Goal: Task Accomplishment & Management: Complete application form

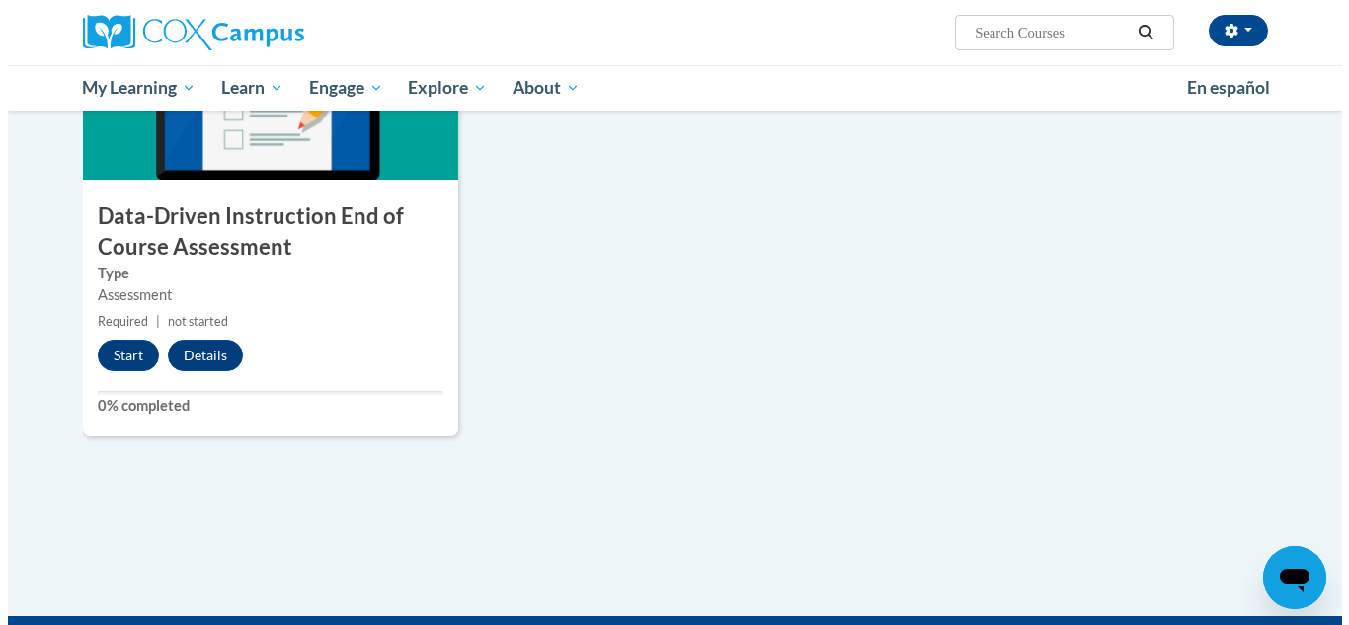
scroll to position [1512, 0]
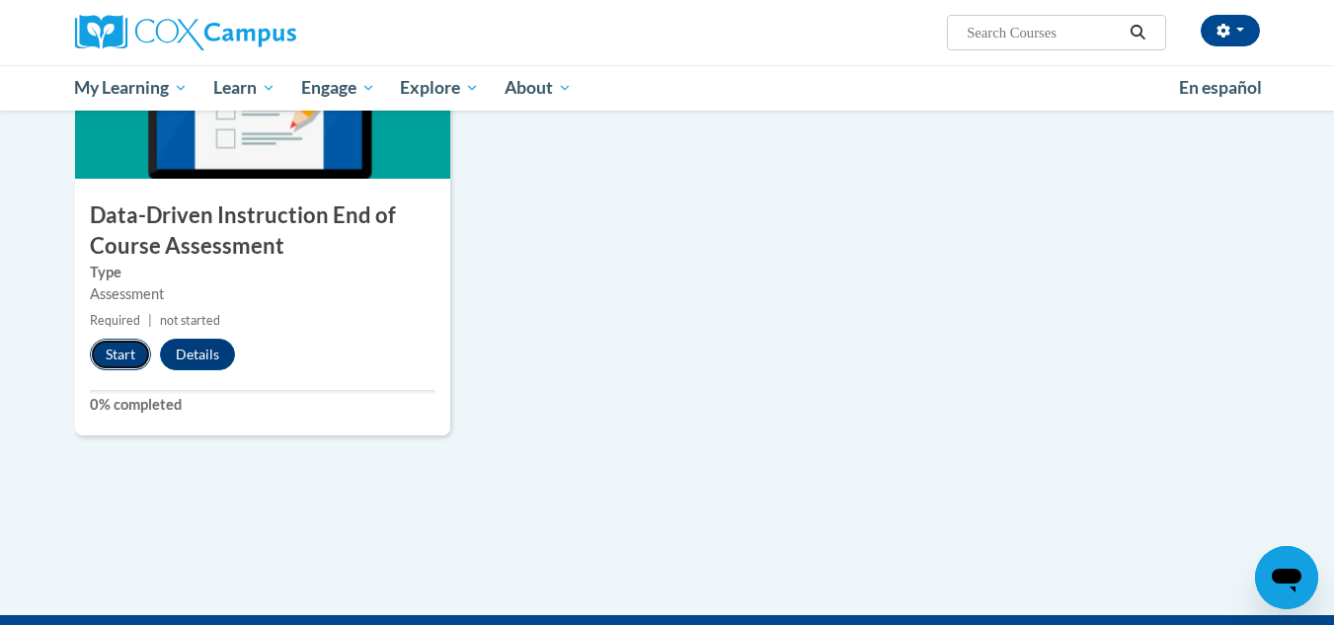
click at [119, 350] on button "Start" at bounding box center [120, 355] width 61 height 32
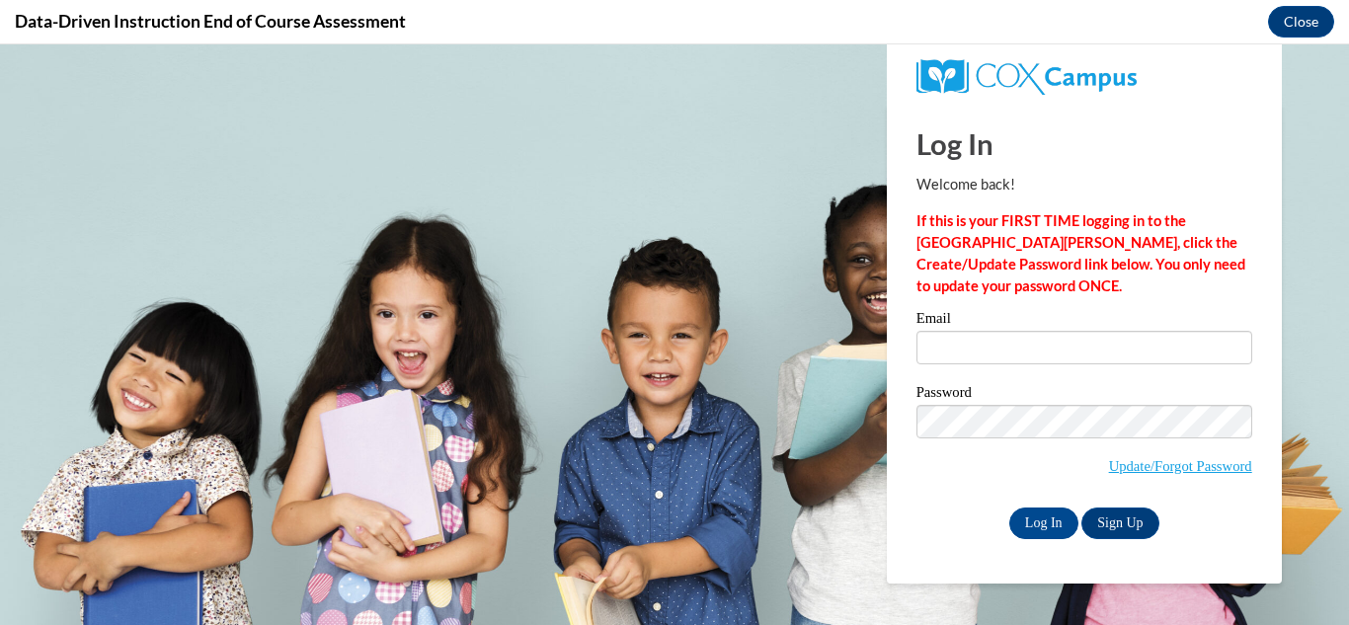
scroll to position [0, 0]
type input "ecalcaterra@wwusd.org"
click at [942, 330] on label "Email" at bounding box center [1084, 321] width 336 height 20
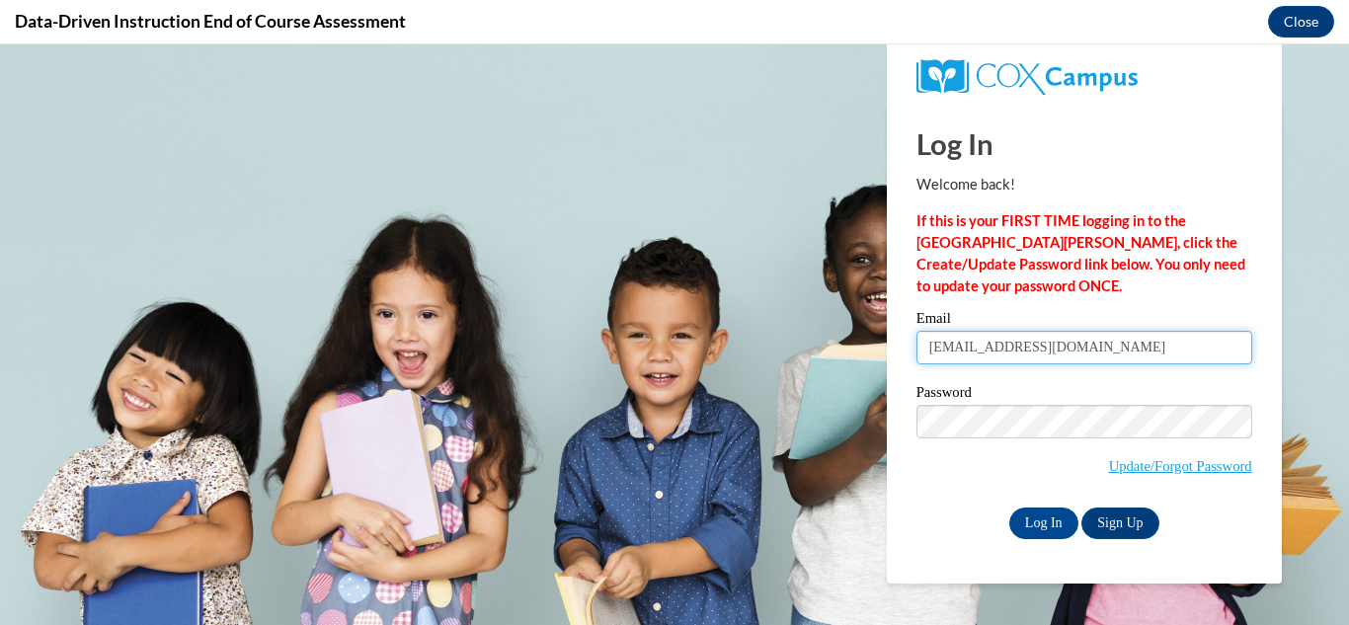
click at [942, 331] on input "ecalcaterra@wwusd.org" at bounding box center [1084, 348] width 336 height 34
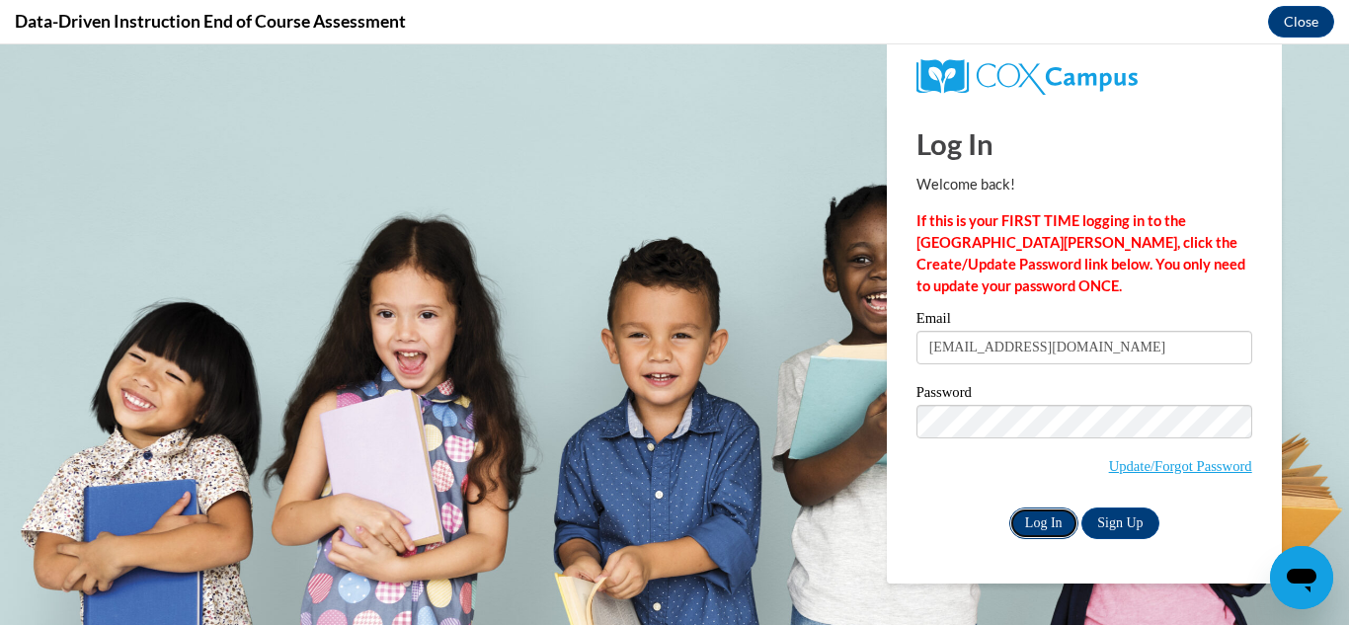
click at [1062, 532] on input "Log In" at bounding box center [1043, 524] width 69 height 32
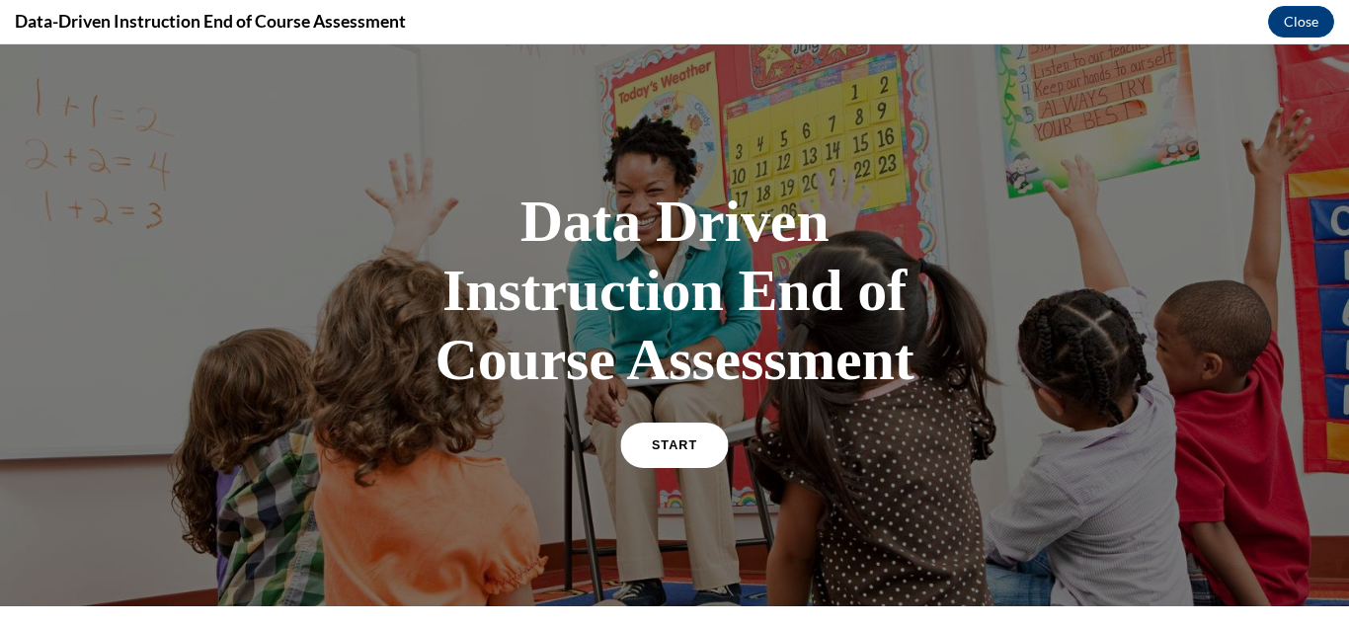
click at [680, 439] on span "START" at bounding box center [674, 445] width 45 height 15
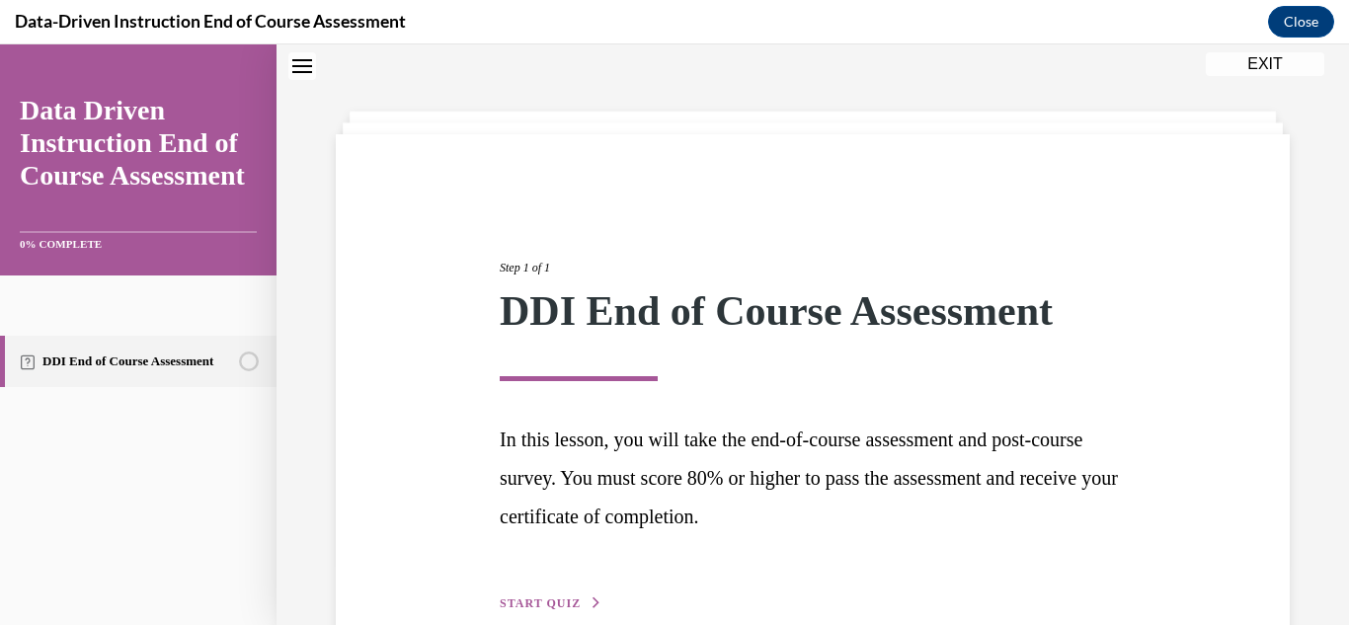
scroll to position [169, 0]
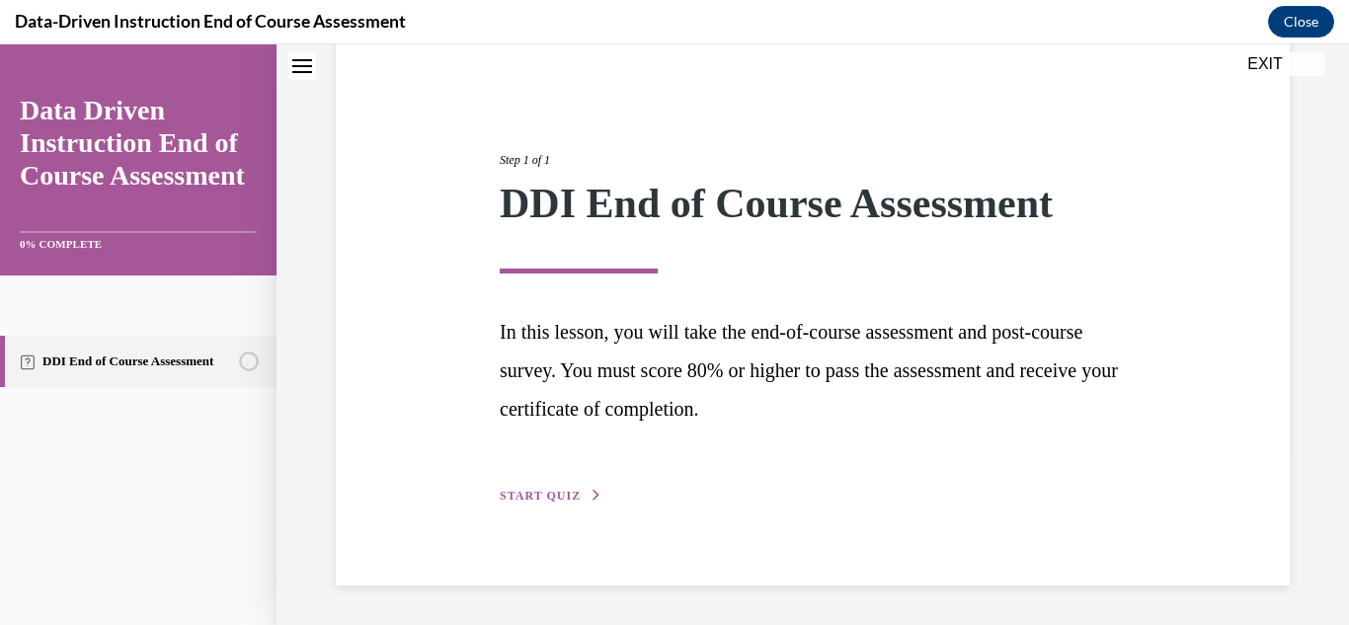
click at [557, 495] on span "START QUIZ" at bounding box center [540, 496] width 81 height 14
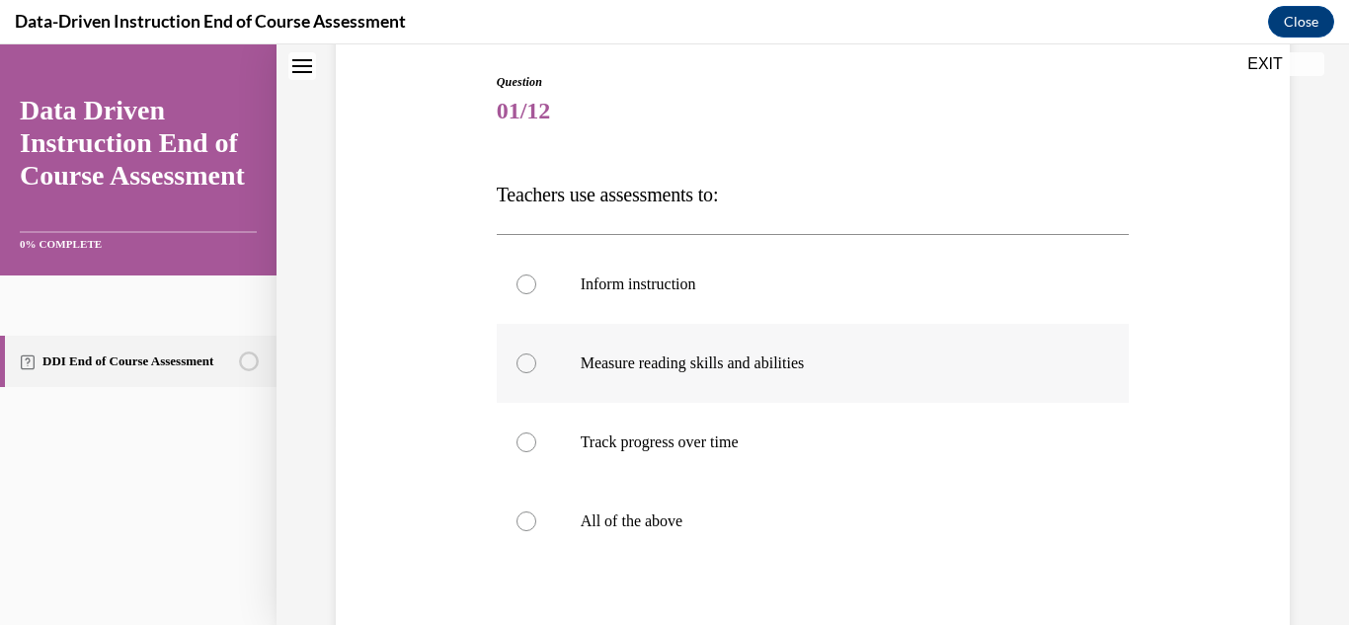
scroll to position [203, 0]
click at [914, 505] on label "All of the above" at bounding box center [813, 519] width 633 height 79
click at [536, 510] on input "All of the above" at bounding box center [526, 520] width 20 height 20
radio input "true"
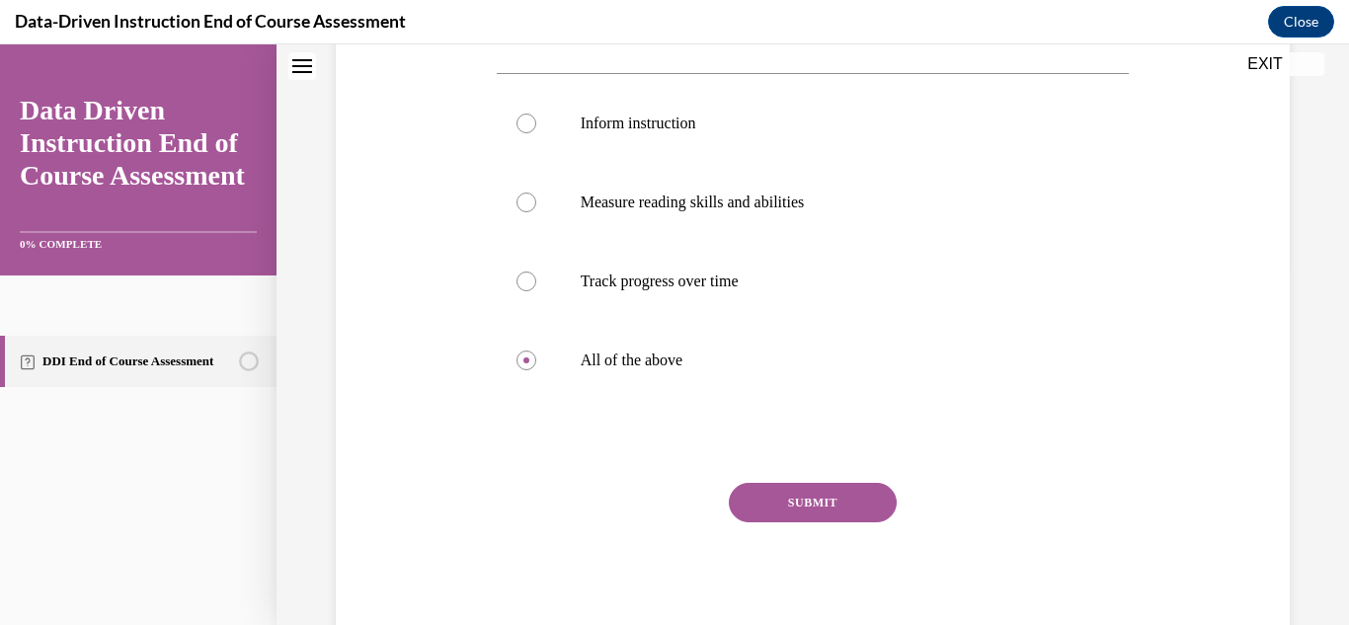
click at [747, 510] on button "SUBMIT" at bounding box center [813, 503] width 168 height 40
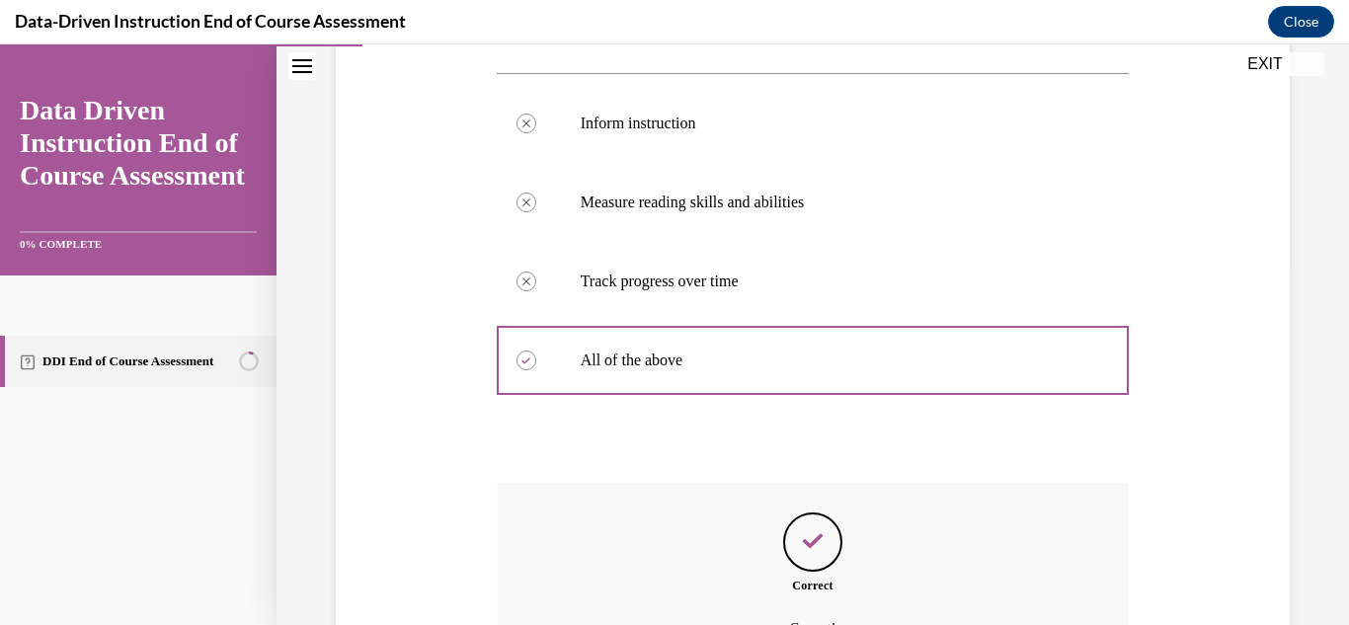
click at [817, 547] on icon "Feedback" at bounding box center [813, 541] width 30 height 30
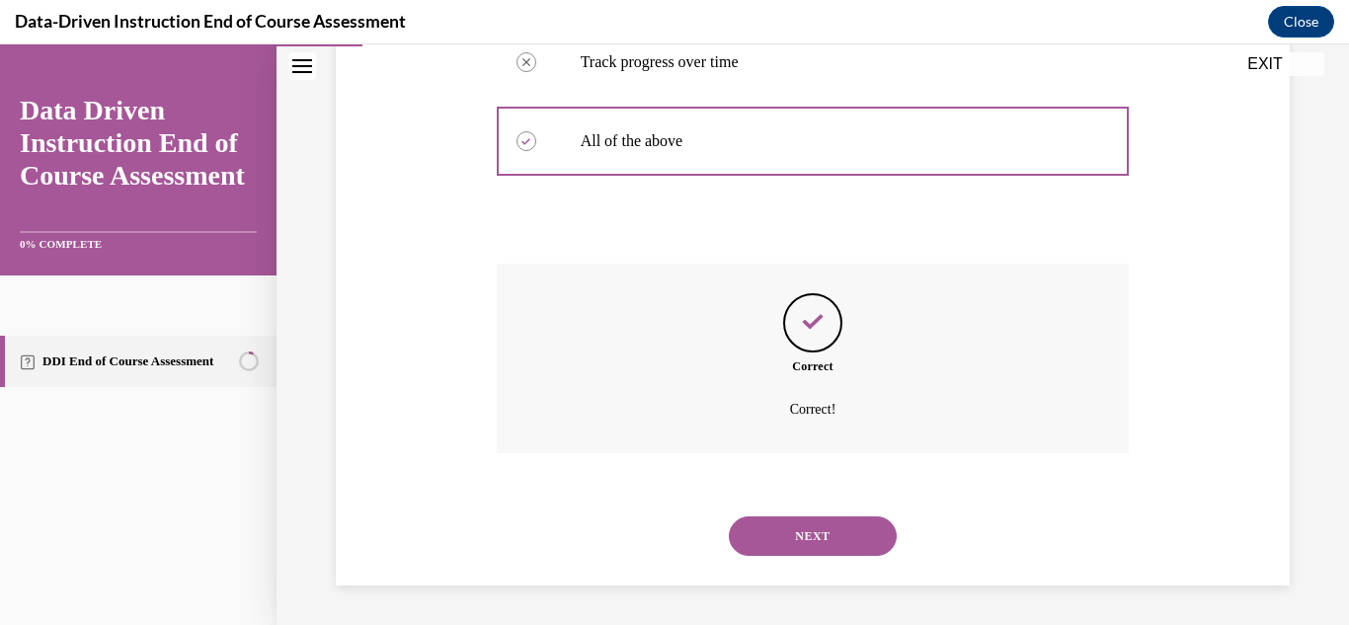
click at [790, 535] on button "NEXT" at bounding box center [813, 536] width 168 height 40
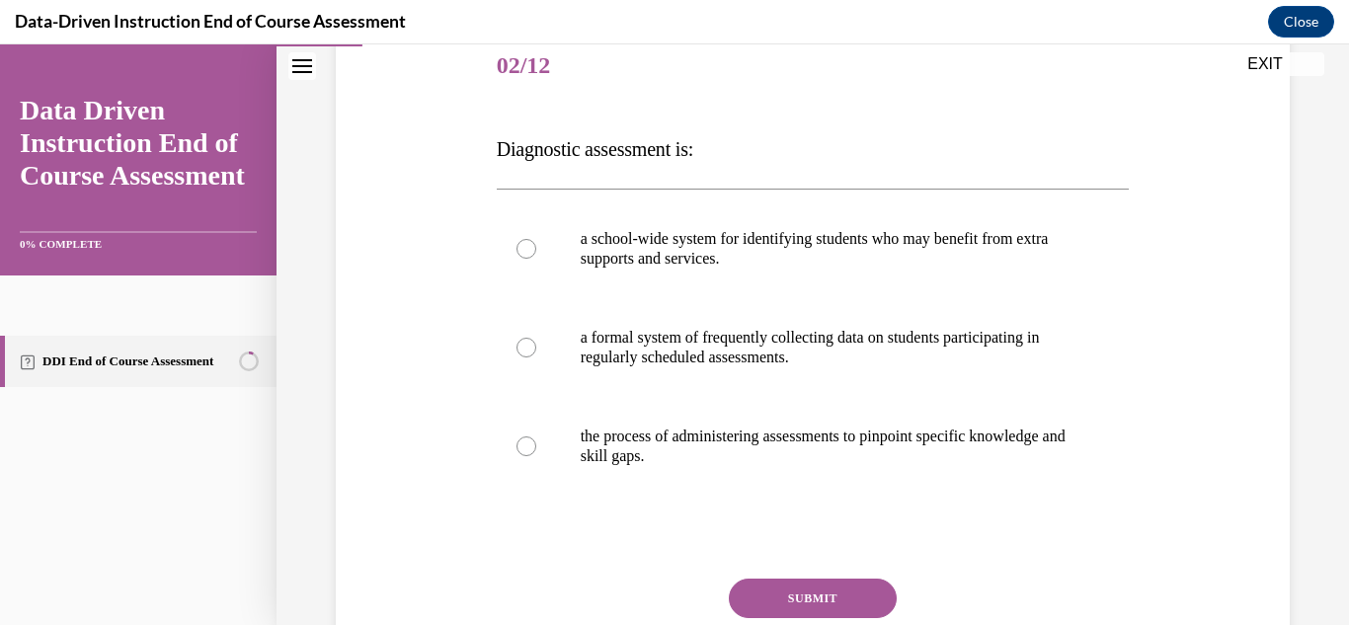
scroll to position [248, 0]
click at [763, 464] on p "the process of administering assessments to pinpoint specific knowledge and ski…" at bounding box center [831, 446] width 500 height 40
click at [536, 455] on input "the process of administering assessments to pinpoint specific knowledge and ski…" at bounding box center [526, 445] width 20 height 20
radio input "true"
click at [824, 587] on button "SUBMIT" at bounding box center [813, 598] width 168 height 40
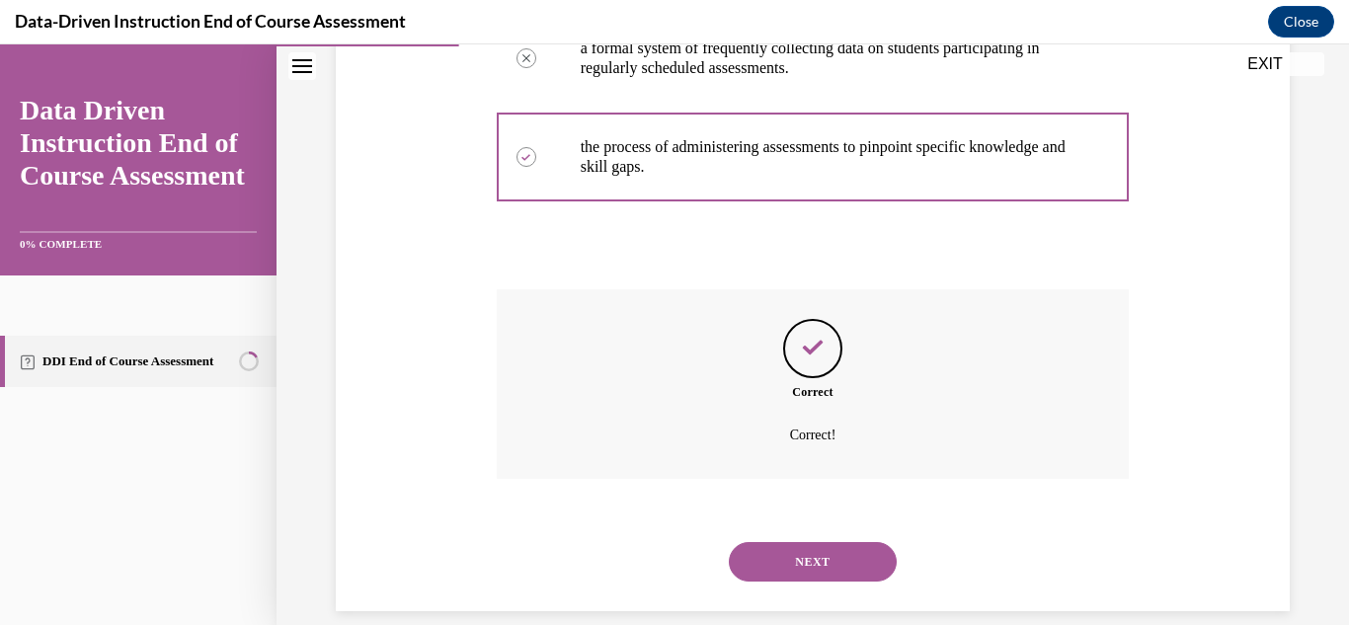
scroll to position [562, 0]
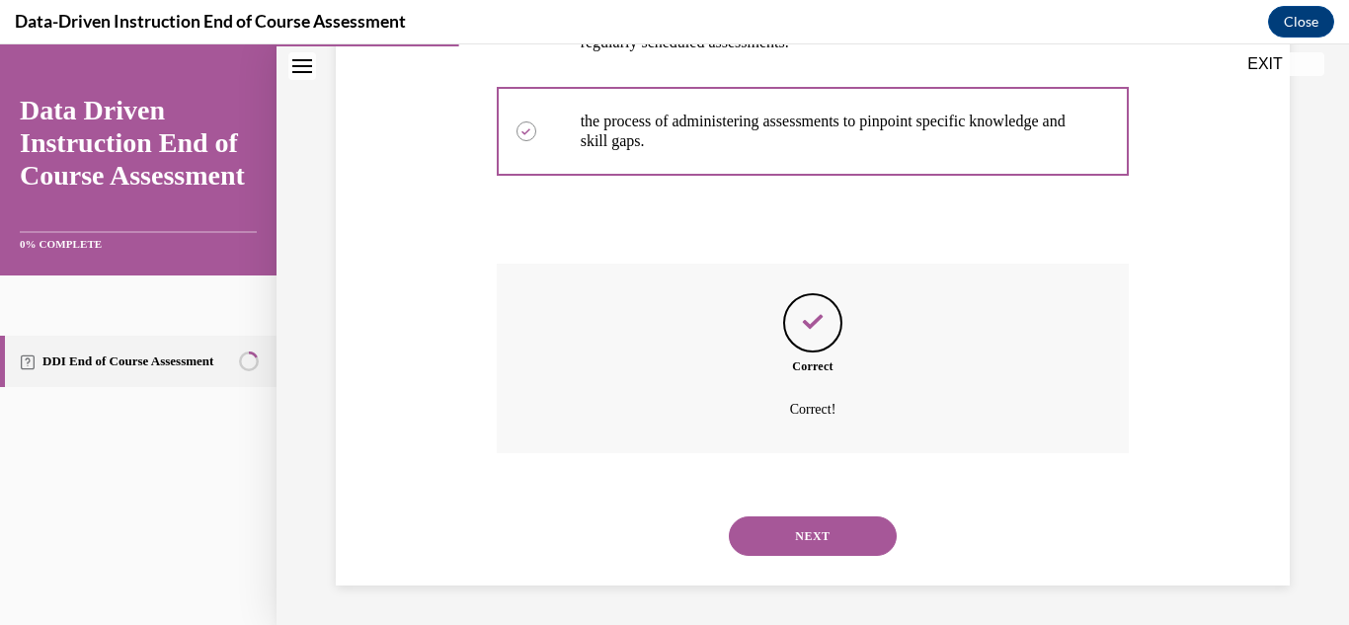
click at [780, 536] on button "NEXT" at bounding box center [813, 536] width 168 height 40
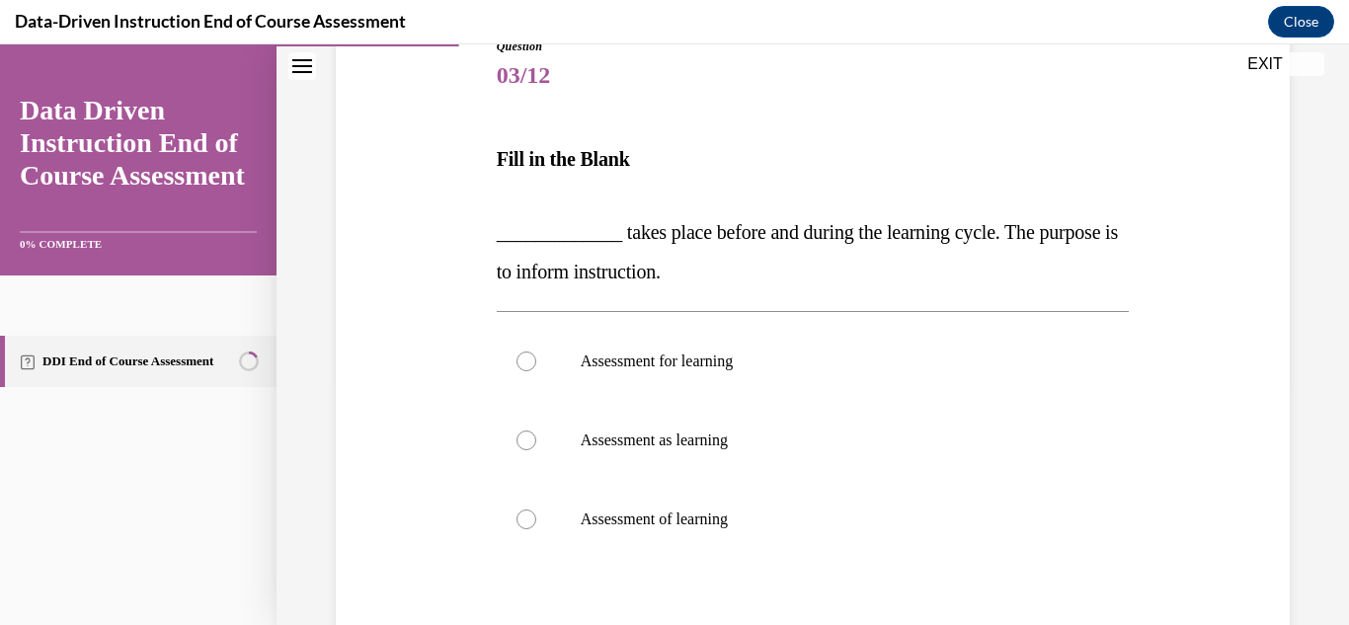
scroll to position [236, 0]
click at [597, 375] on label "Assessment for learning" at bounding box center [813, 362] width 633 height 79
click at [536, 372] on input "Assessment for learning" at bounding box center [526, 363] width 20 height 20
radio input "true"
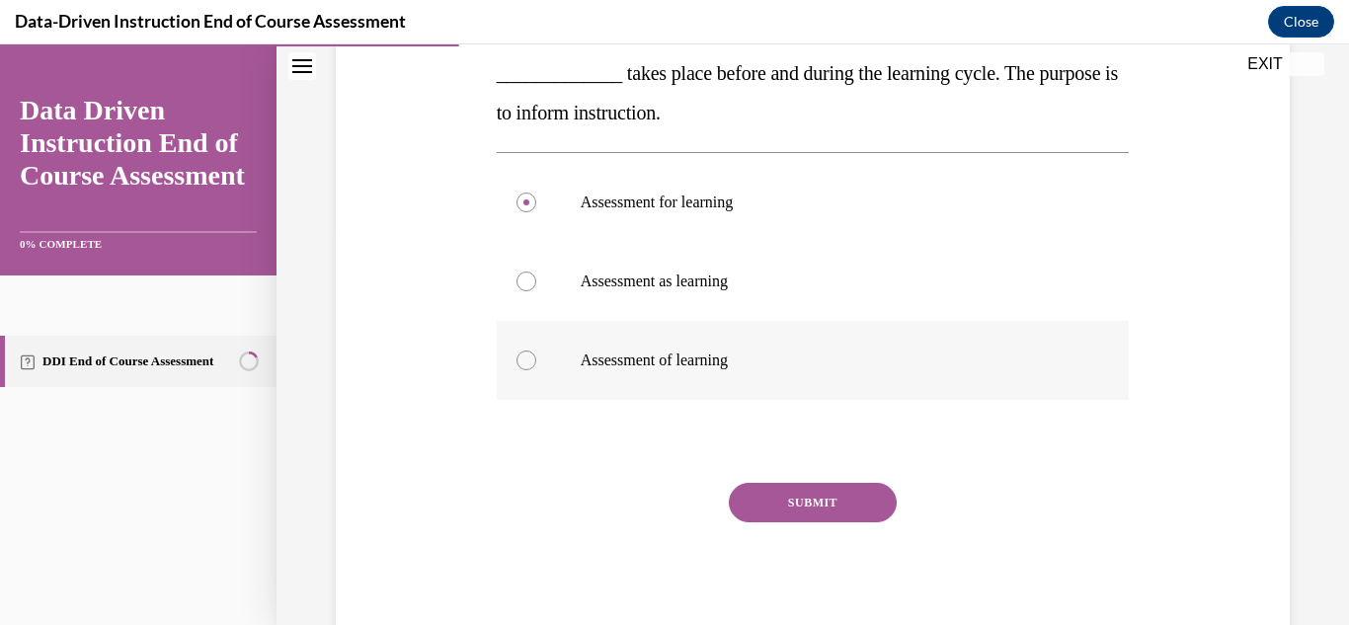
scroll to position [395, 0]
click at [786, 520] on button "SUBMIT" at bounding box center [813, 504] width 168 height 40
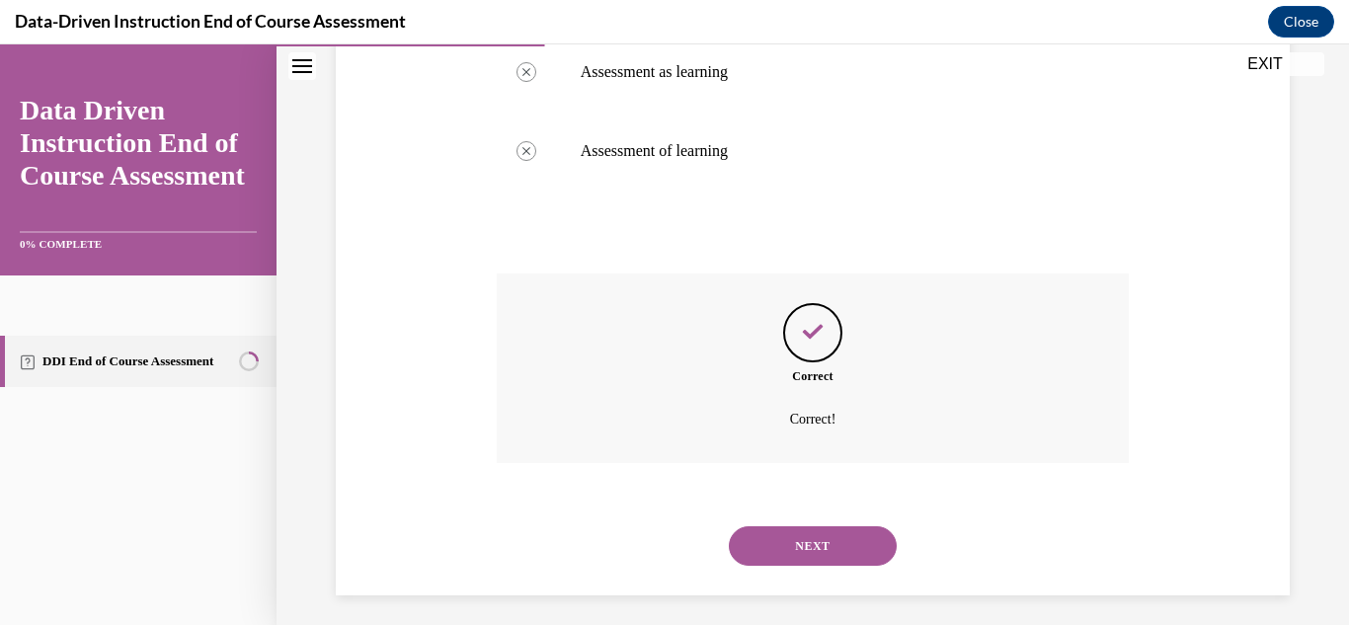
scroll to position [606, 0]
click at [802, 552] on button "NEXT" at bounding box center [813, 545] width 168 height 40
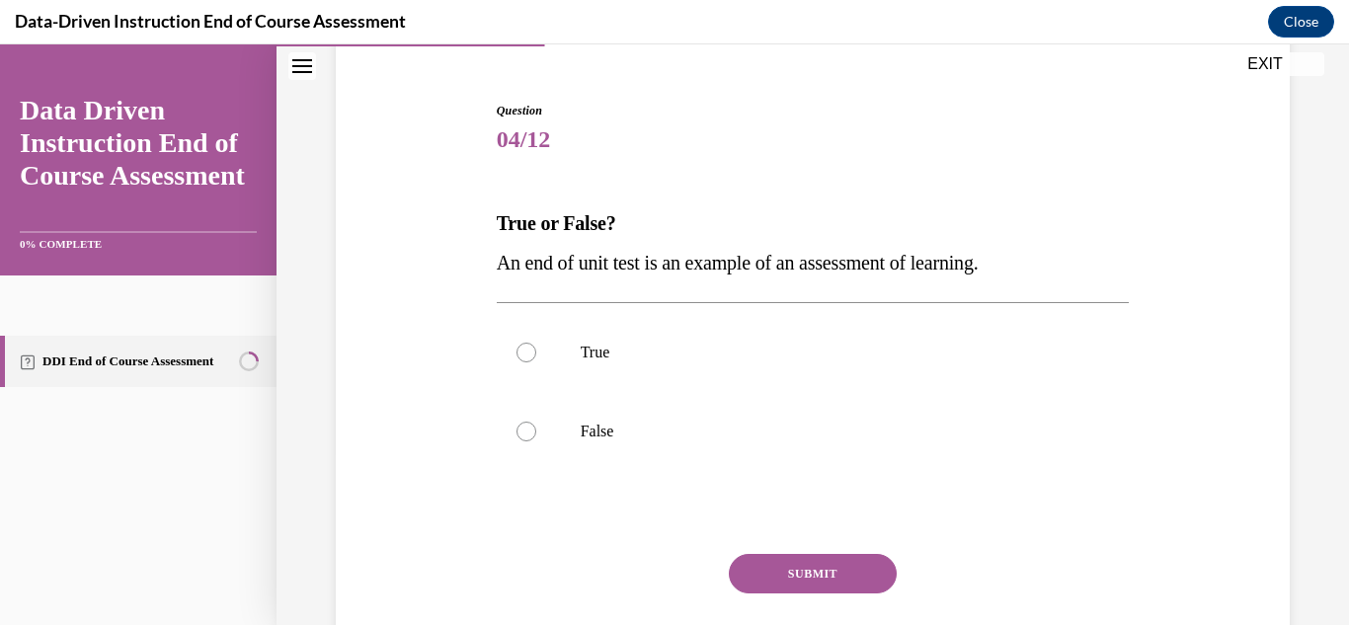
scroll to position [193, 0]
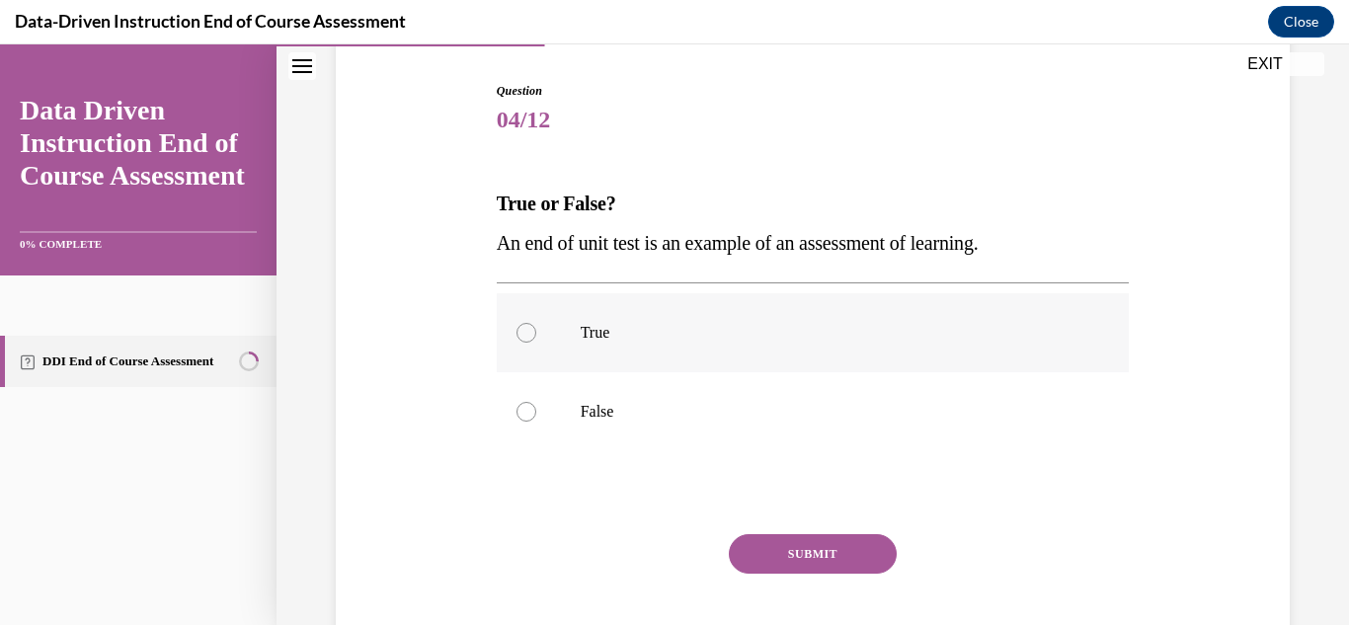
click at [702, 330] on p "True" at bounding box center [831, 333] width 500 height 20
click at [536, 330] on input "True" at bounding box center [526, 333] width 20 height 20
radio input "true"
click at [786, 558] on button "SUBMIT" at bounding box center [813, 554] width 168 height 40
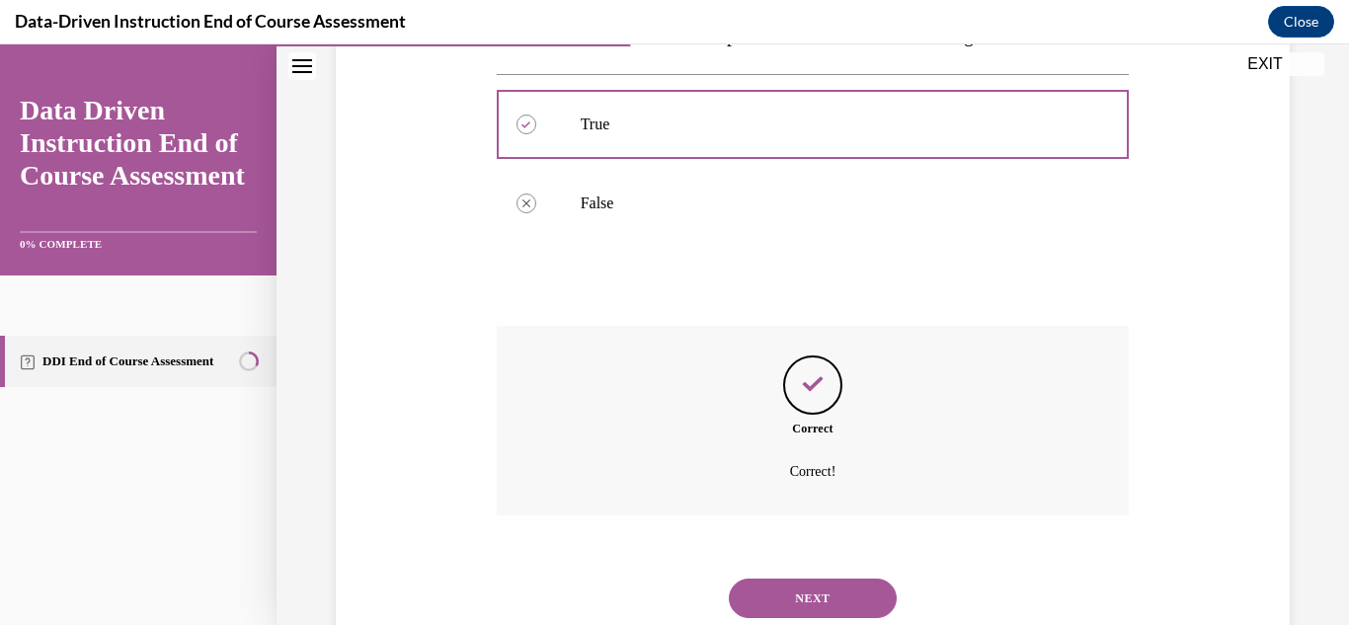
scroll to position [463, 0]
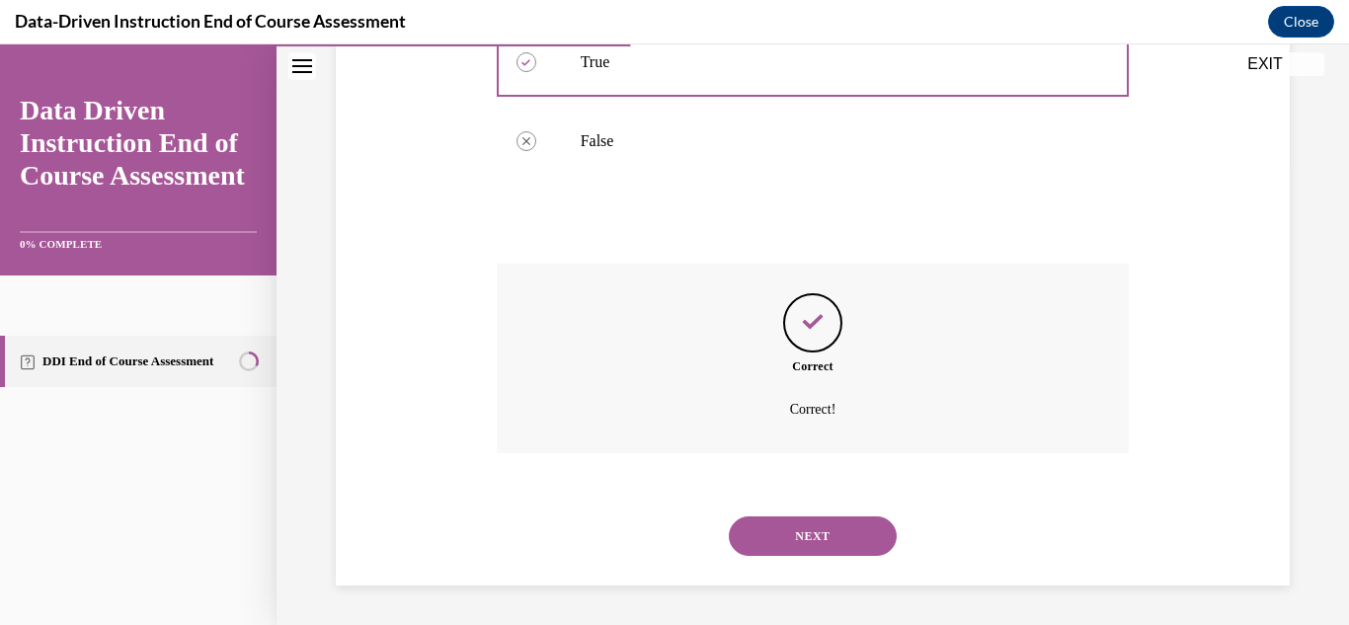
click at [822, 540] on button "NEXT" at bounding box center [813, 536] width 168 height 40
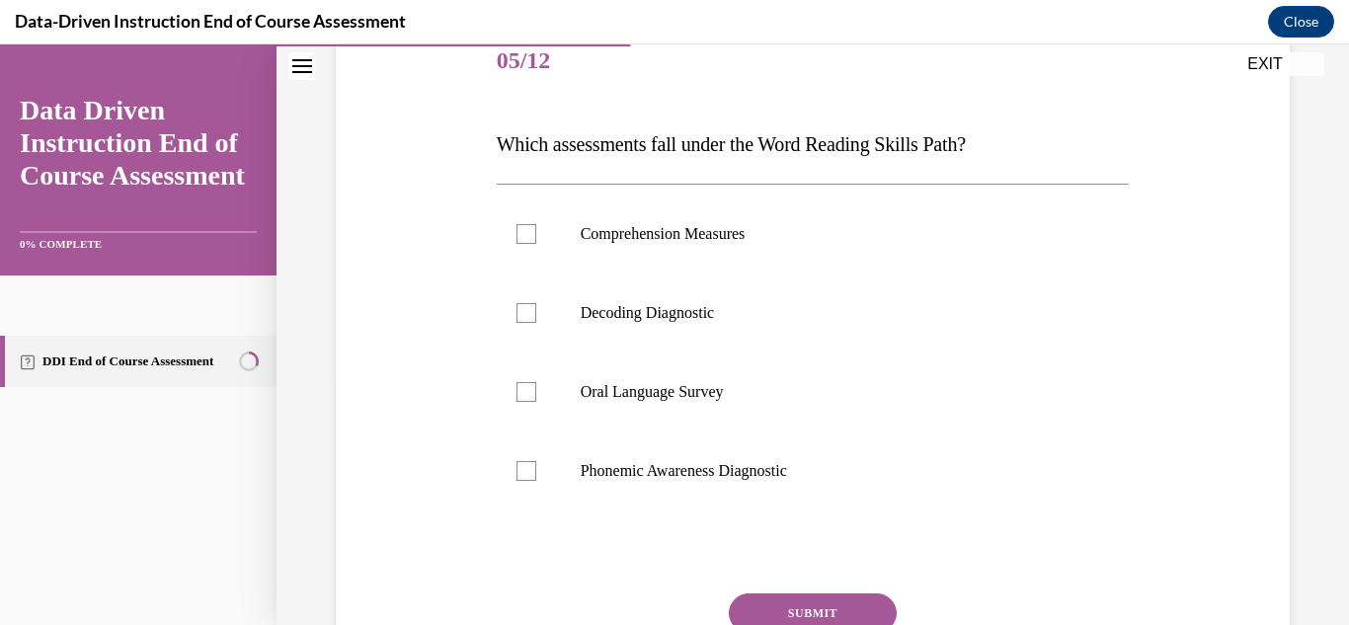
scroll to position [253, 0]
click at [518, 313] on div at bounding box center [526, 312] width 20 height 20
click at [518, 313] on input "Decoding Diagnostic" at bounding box center [526, 312] width 20 height 20
checkbox input "true"
click at [522, 394] on div at bounding box center [526, 391] width 20 height 20
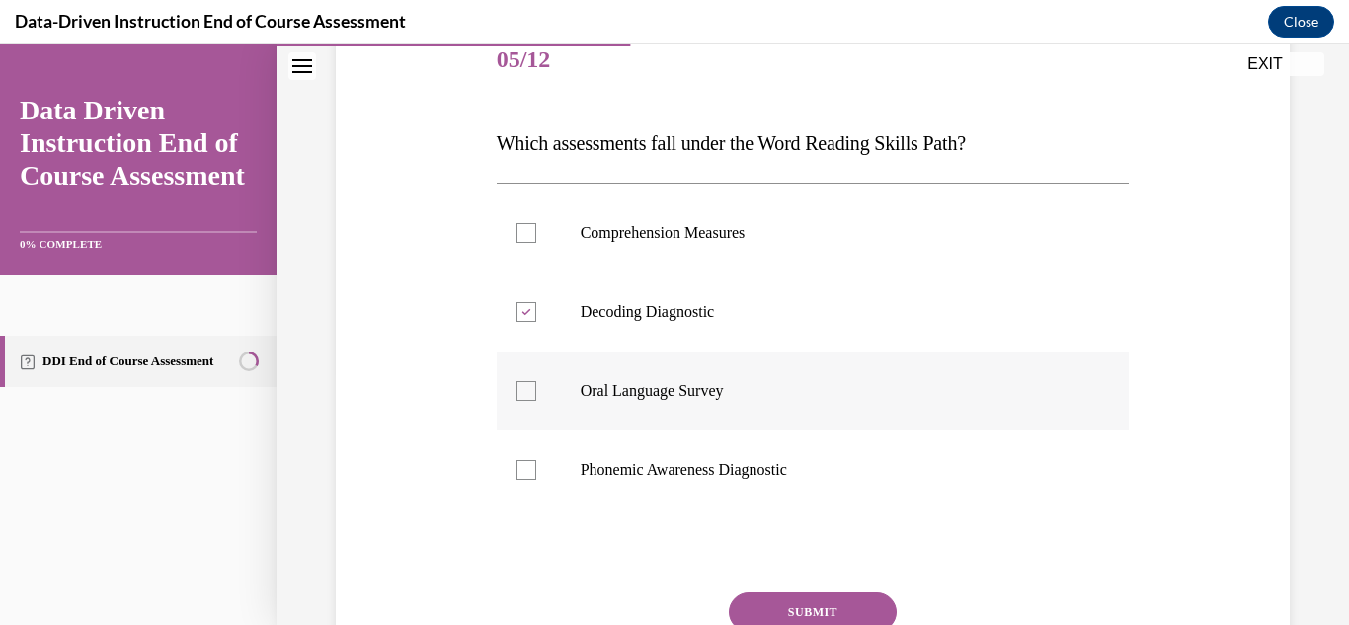
click at [522, 394] on input "Oral Language Survey" at bounding box center [526, 391] width 20 height 20
checkbox input "true"
click at [821, 600] on button "SUBMIT" at bounding box center [813, 613] width 168 height 40
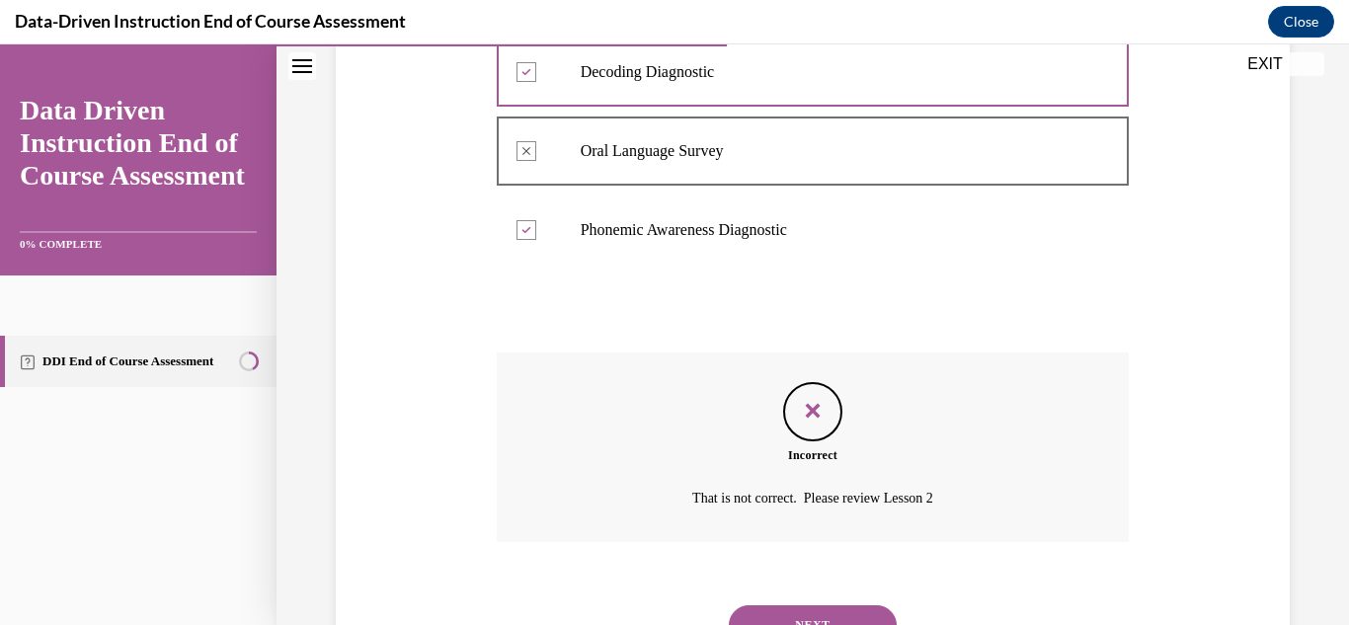
scroll to position [582, 0]
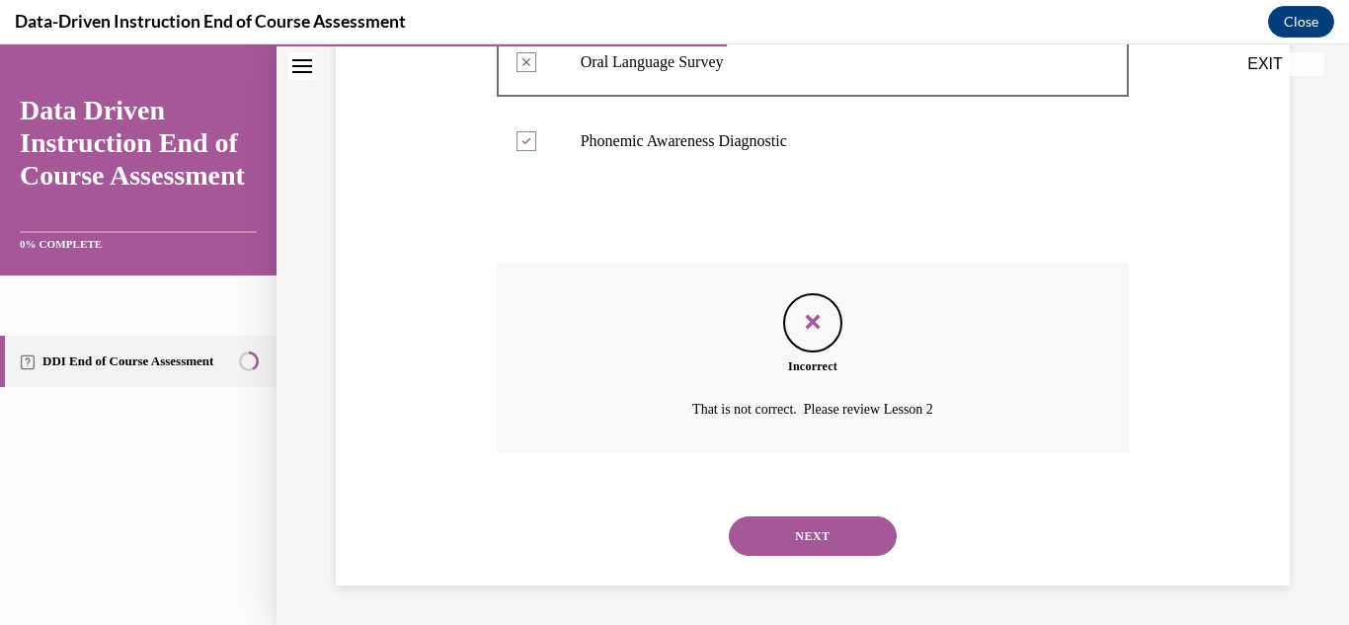
click at [797, 533] on button "NEXT" at bounding box center [813, 536] width 168 height 40
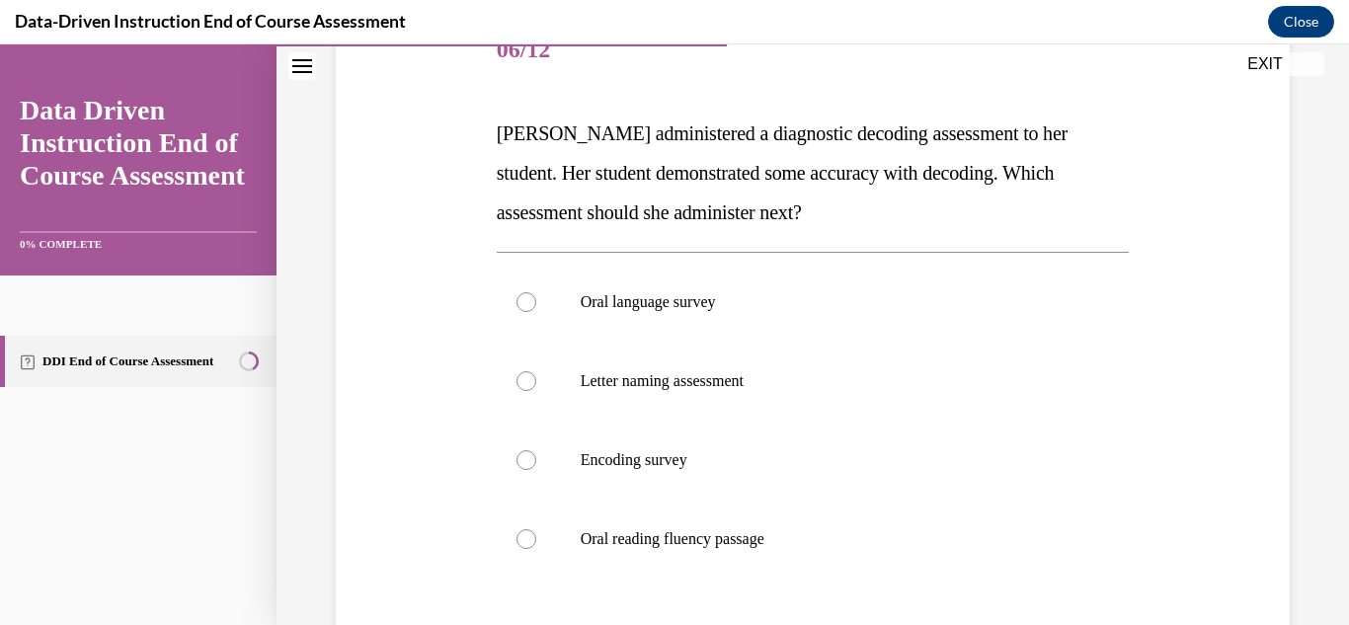
scroll to position [263, 0]
click at [797, 533] on p "Oral reading fluency passage" at bounding box center [831, 539] width 500 height 20
click at [536, 533] on input "Oral reading fluency passage" at bounding box center [526, 539] width 20 height 20
radio input "true"
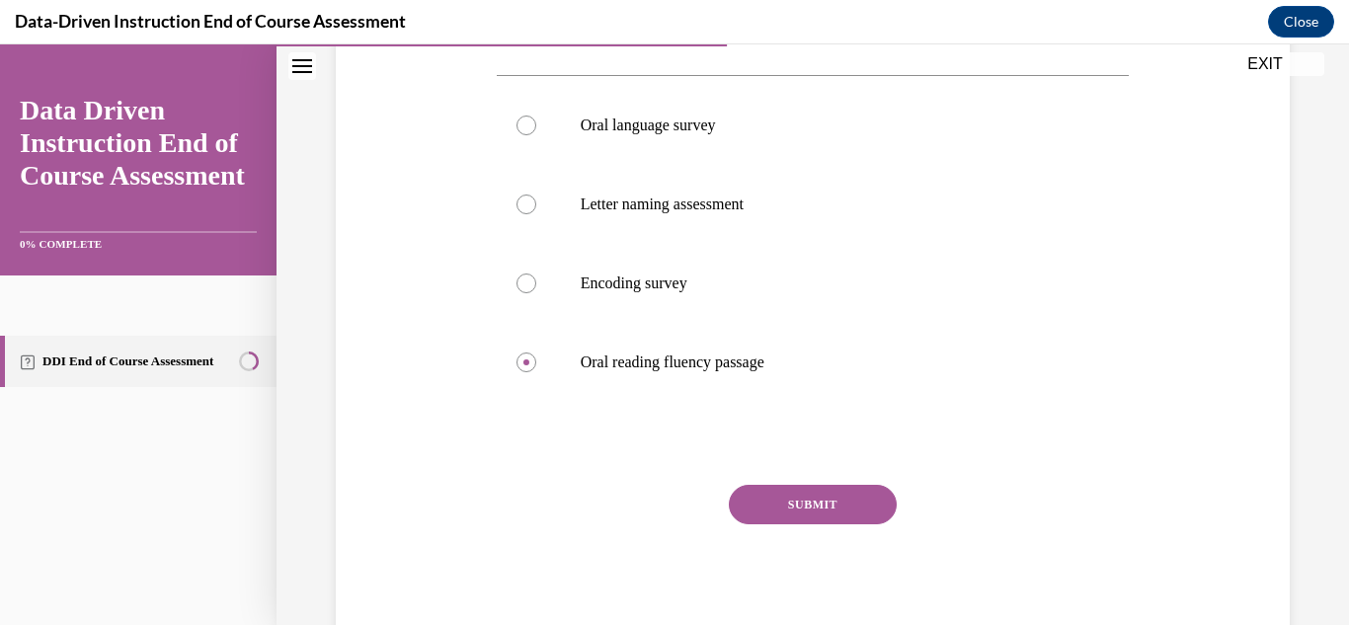
scroll to position [440, 0]
click at [670, 137] on label "Oral language survey" at bounding box center [813, 124] width 633 height 79
click at [536, 134] on input "Oral language survey" at bounding box center [526, 125] width 20 height 20
radio input "true"
click at [780, 492] on button "SUBMIT" at bounding box center [813, 504] width 168 height 40
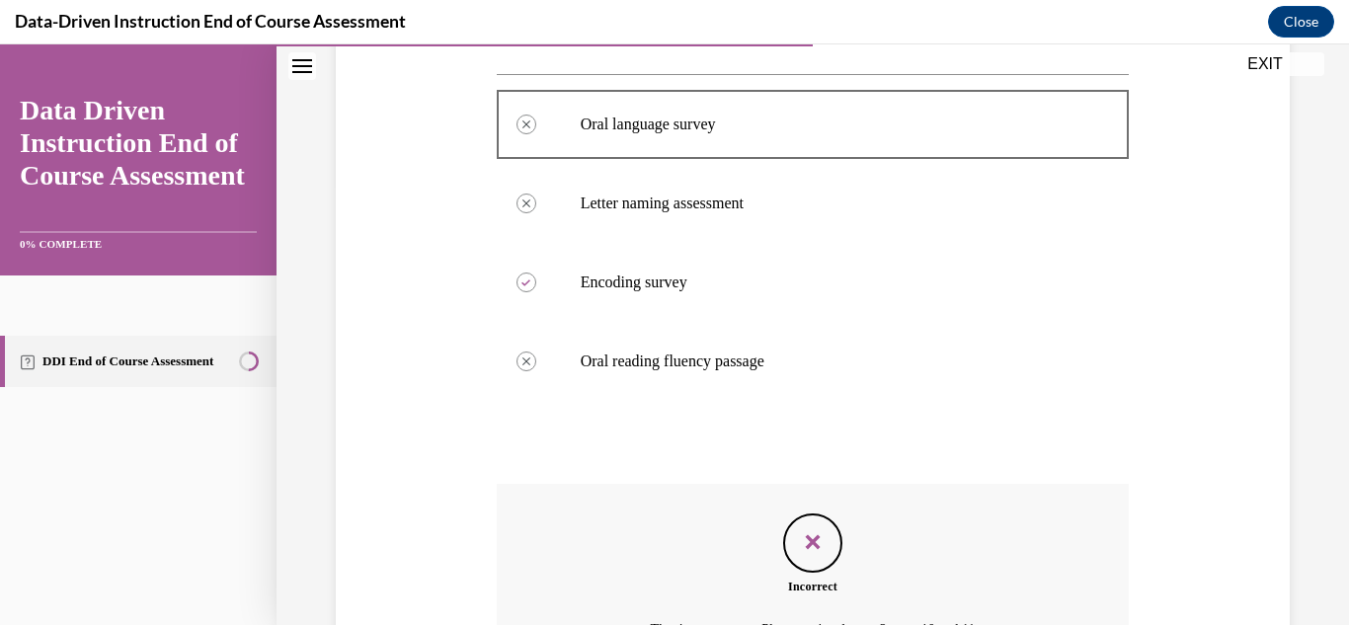
click at [818, 543] on icon "Feedback" at bounding box center [813, 542] width 30 height 30
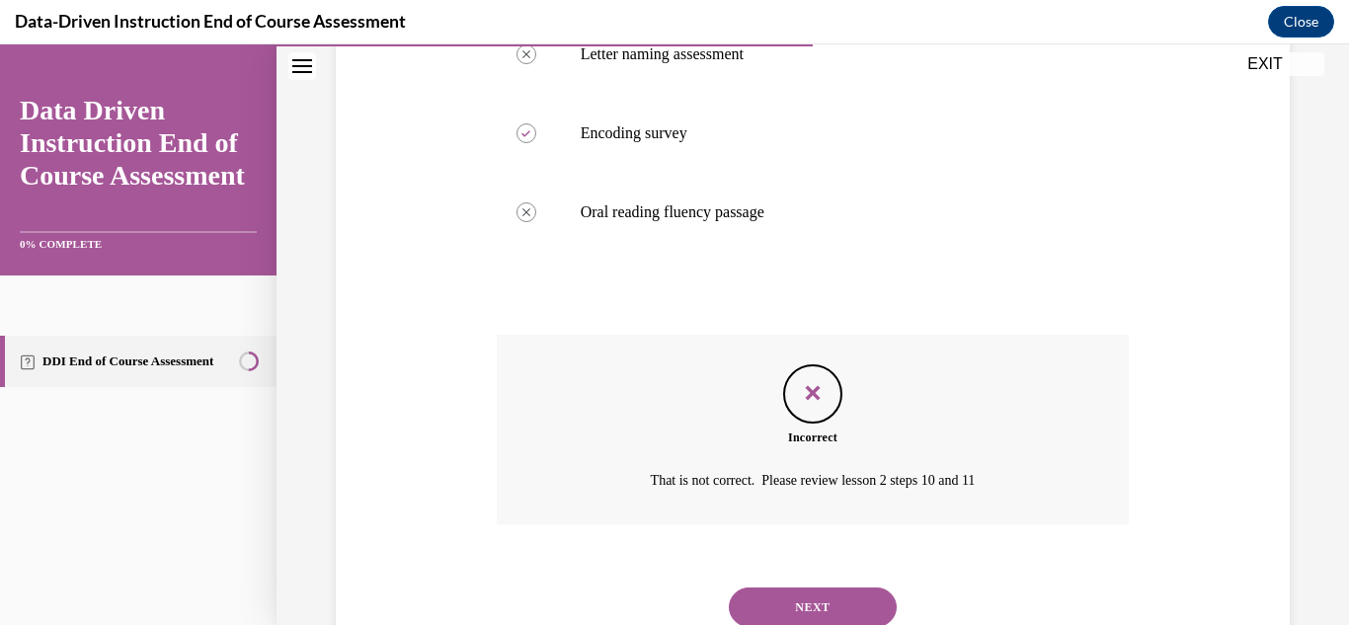
scroll to position [661, 0]
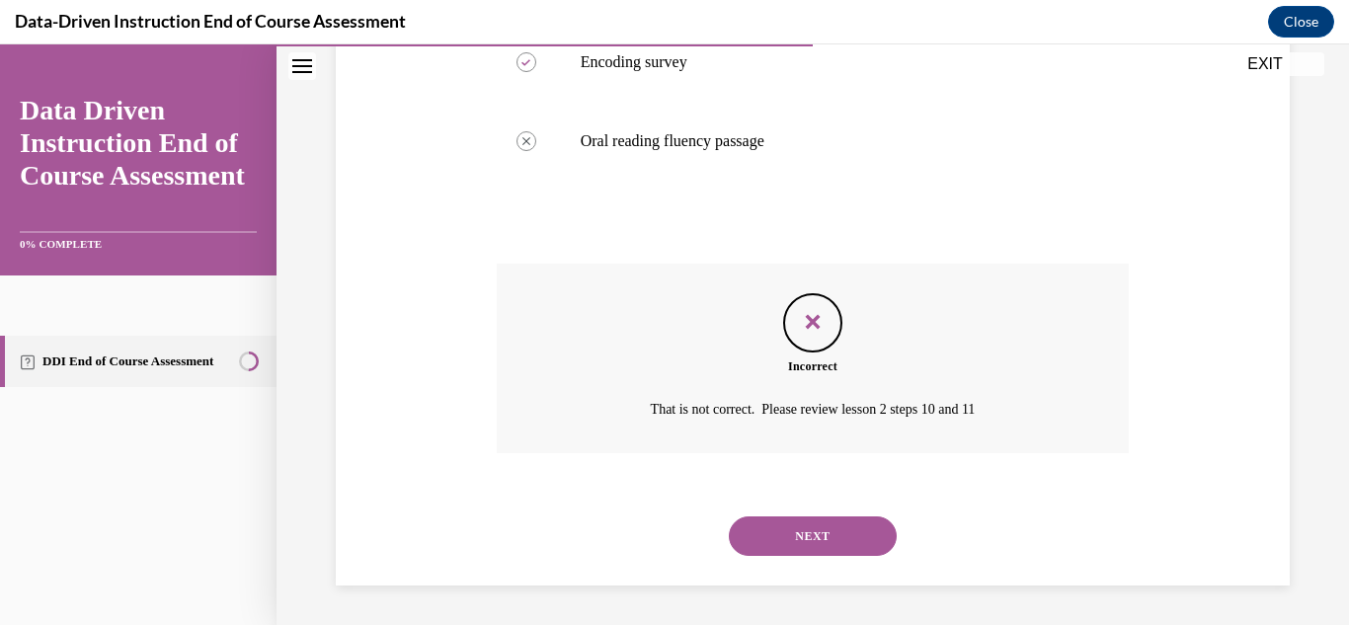
click at [818, 543] on button "NEXT" at bounding box center [813, 536] width 168 height 40
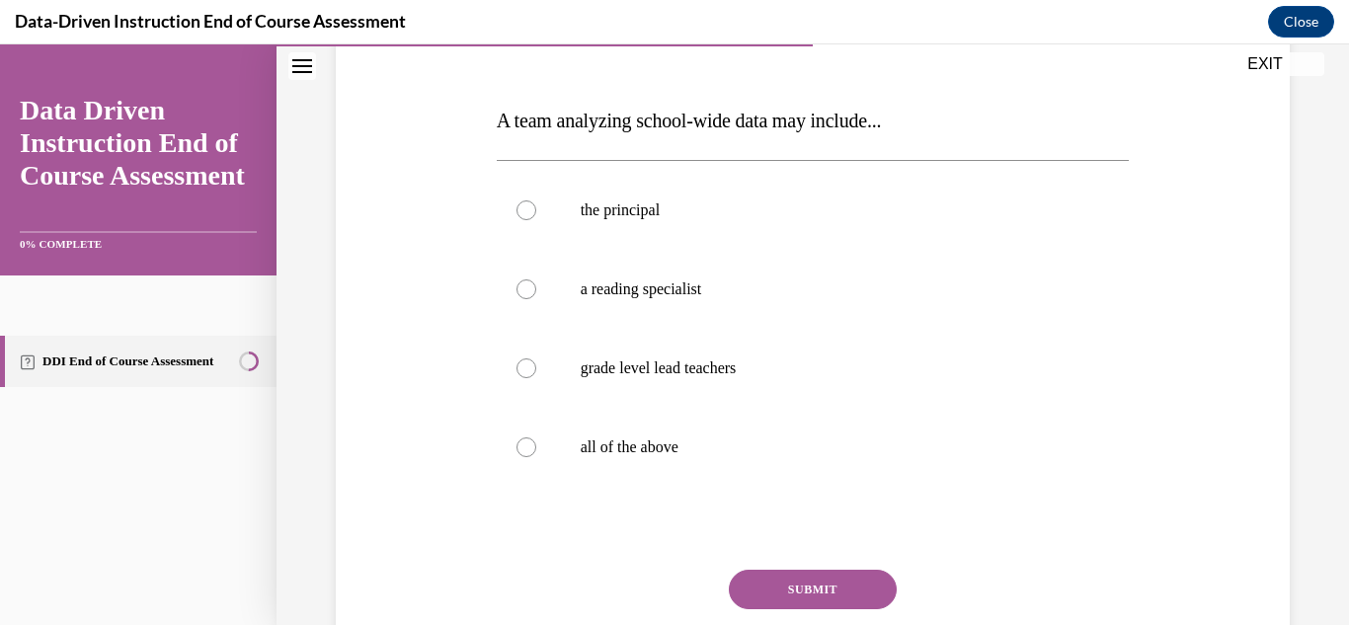
scroll to position [275, 0]
click at [547, 460] on label "all of the above" at bounding box center [813, 448] width 633 height 79
click at [536, 458] on input "all of the above" at bounding box center [526, 448] width 20 height 20
radio input "true"
click at [804, 581] on button "SUBMIT" at bounding box center [813, 591] width 168 height 40
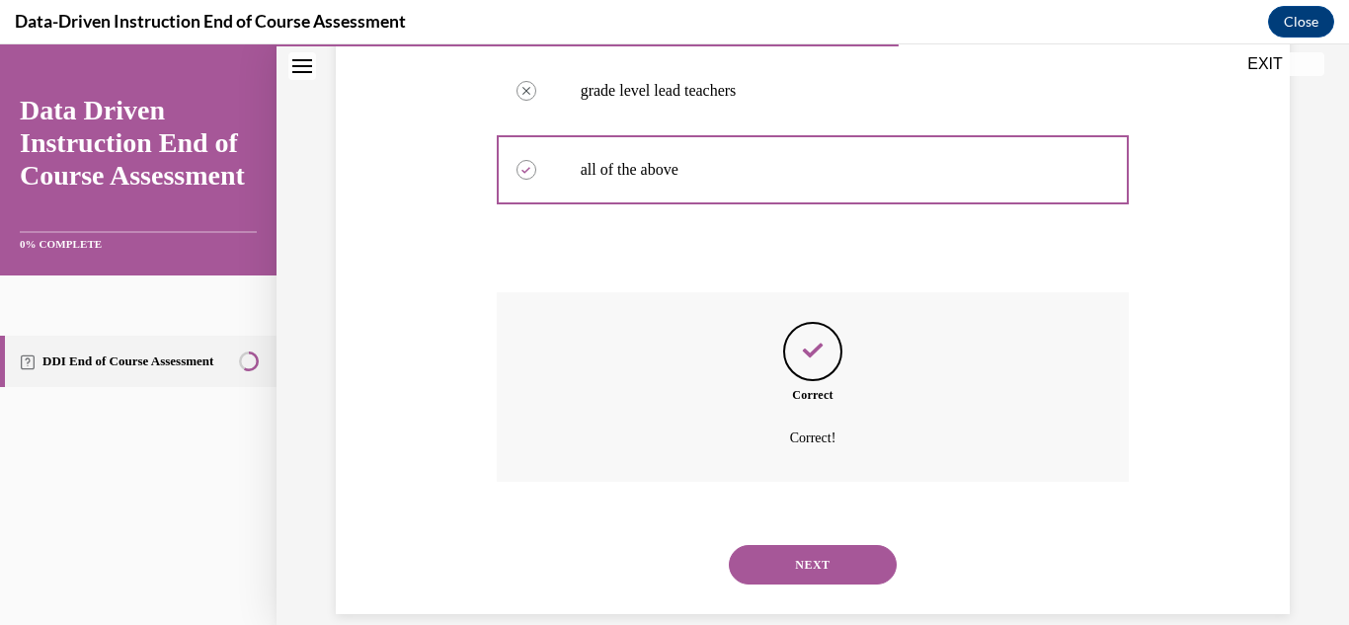
scroll to position [582, 0]
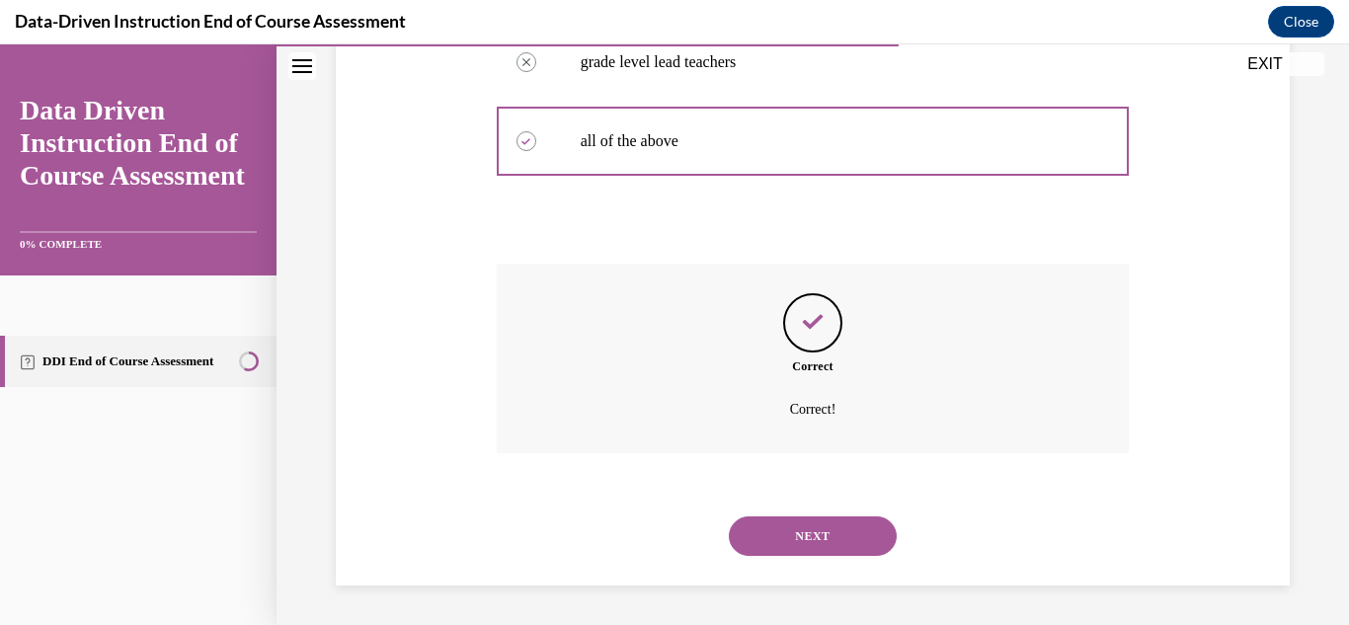
click at [807, 547] on button "NEXT" at bounding box center [813, 536] width 168 height 40
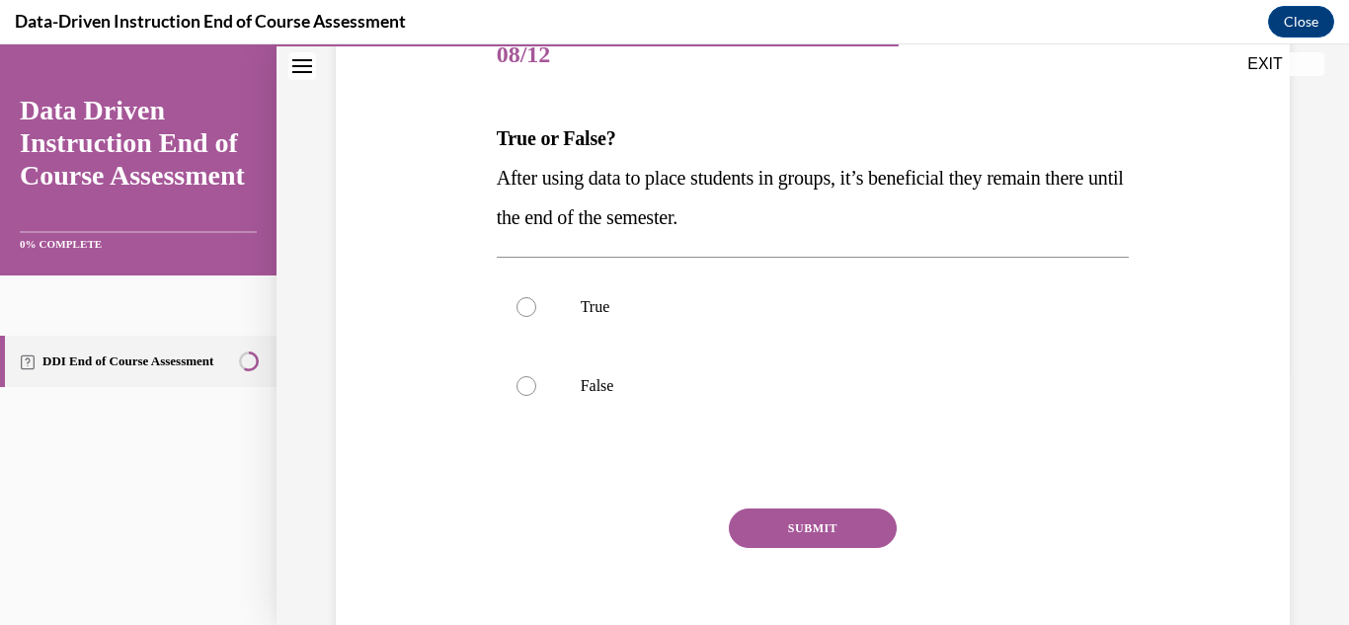
scroll to position [259, 0]
click at [576, 383] on label "False" at bounding box center [813, 385] width 633 height 79
click at [536, 383] on input "False" at bounding box center [526, 385] width 20 height 20
radio input "true"
click at [789, 521] on button "SUBMIT" at bounding box center [813, 528] width 168 height 40
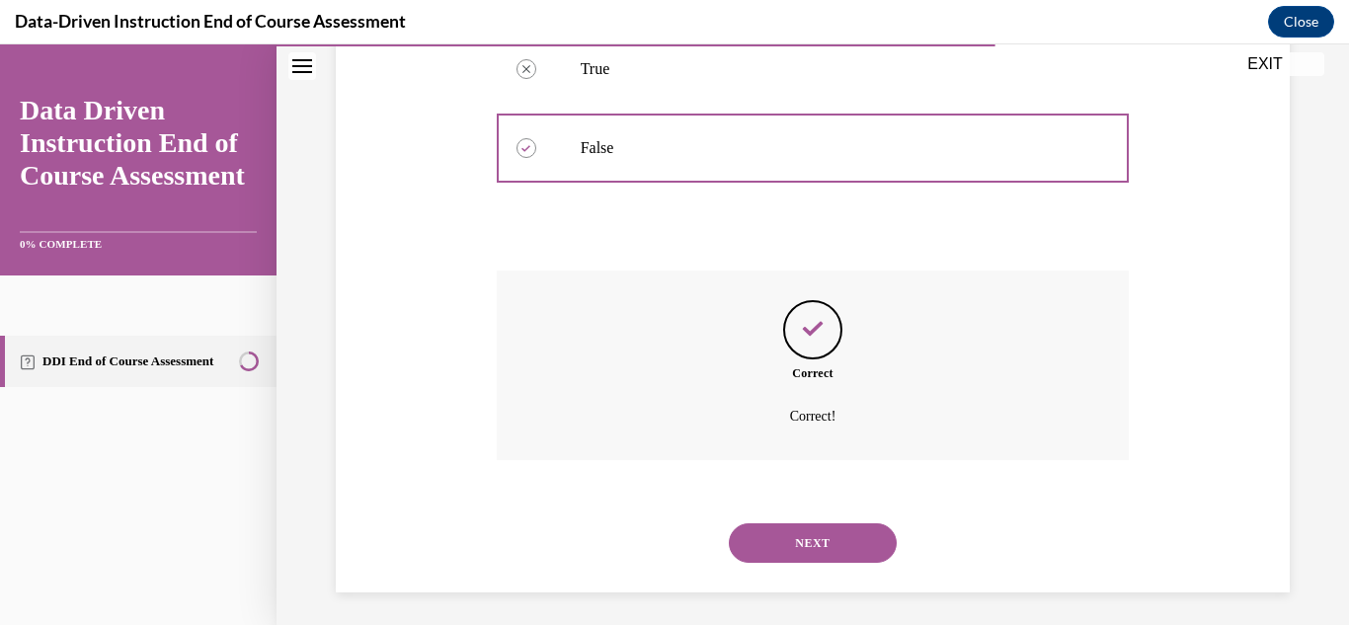
click at [790, 540] on button "NEXT" at bounding box center [813, 543] width 168 height 40
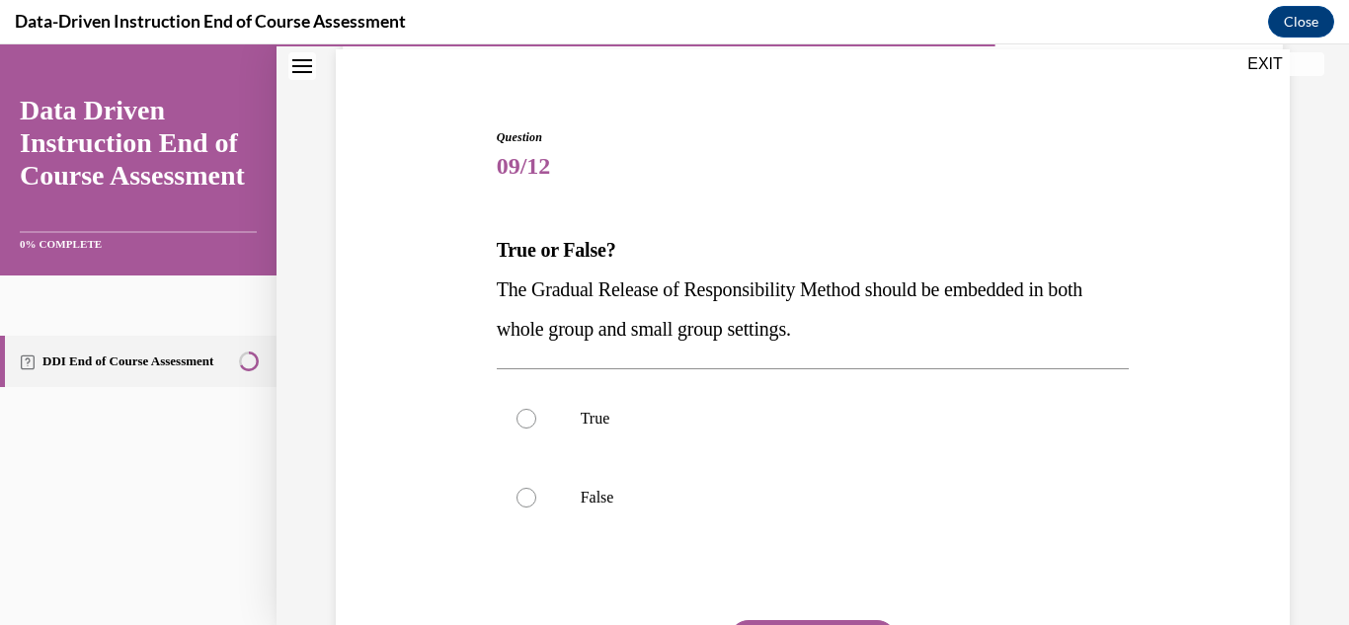
scroll to position [117, 0]
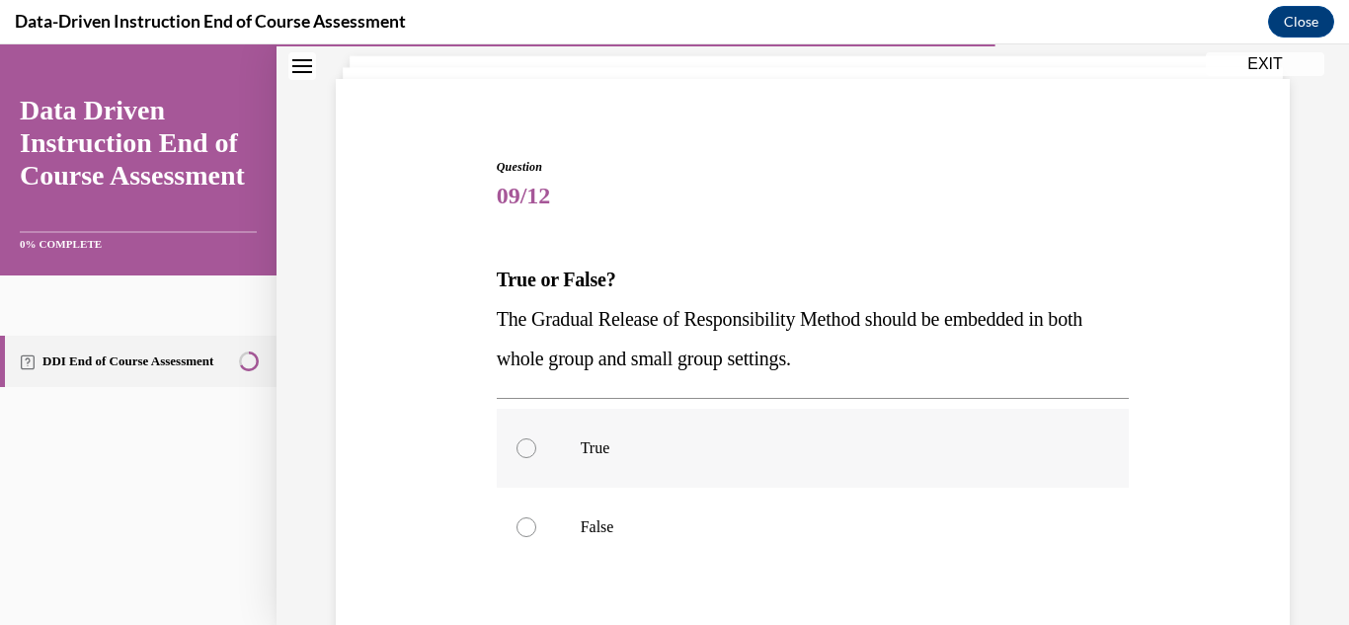
click at [680, 470] on label "True" at bounding box center [813, 448] width 633 height 79
click at [536, 458] on input "True" at bounding box center [526, 448] width 20 height 20
radio input "true"
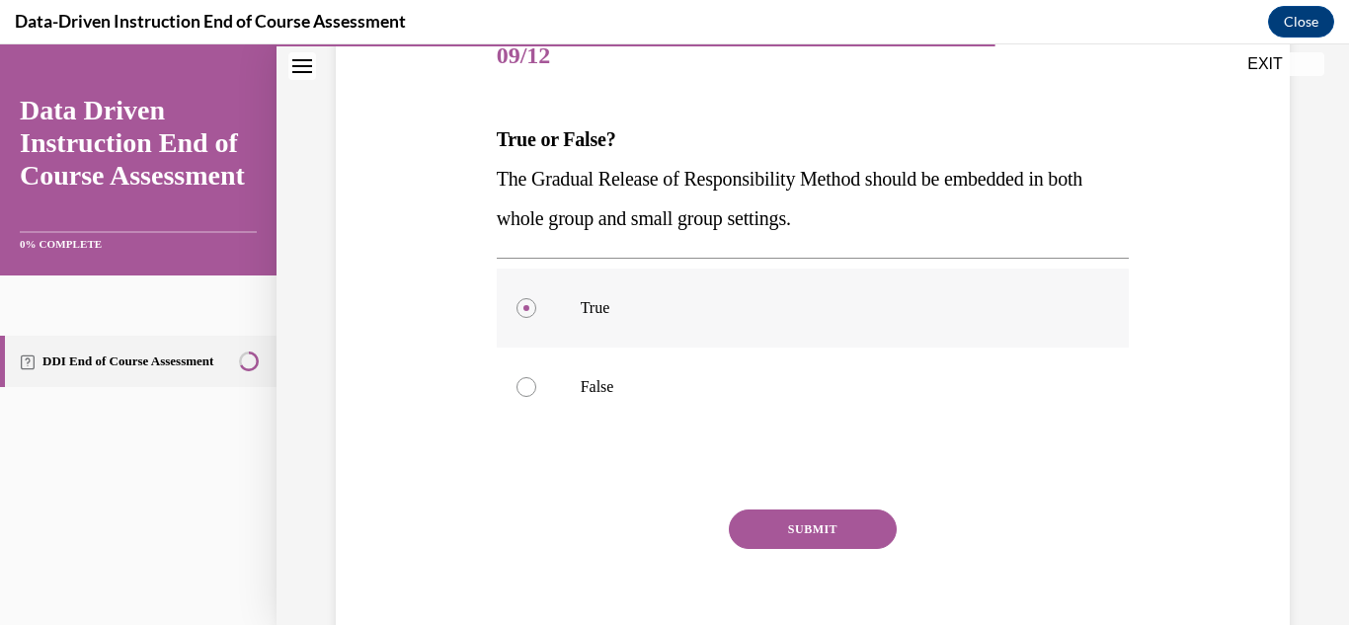
scroll to position [258, 0]
click at [794, 534] on button "SUBMIT" at bounding box center [813, 529] width 168 height 40
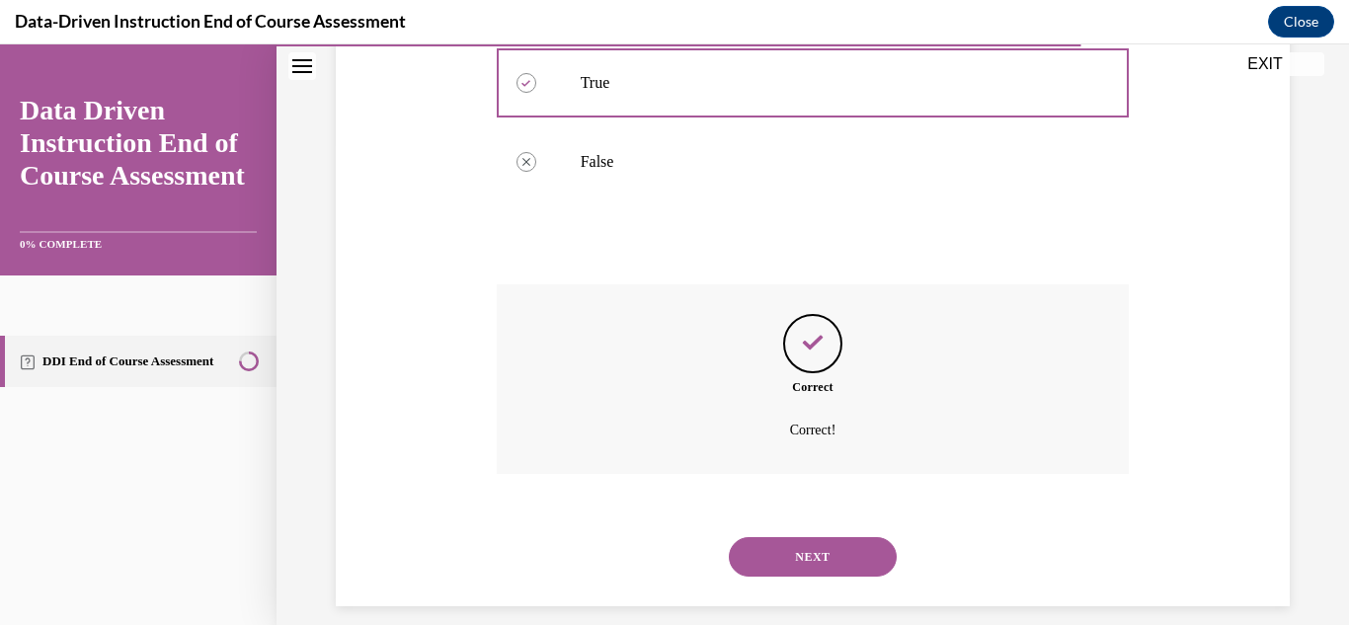
click at [810, 569] on button "NEXT" at bounding box center [813, 557] width 168 height 40
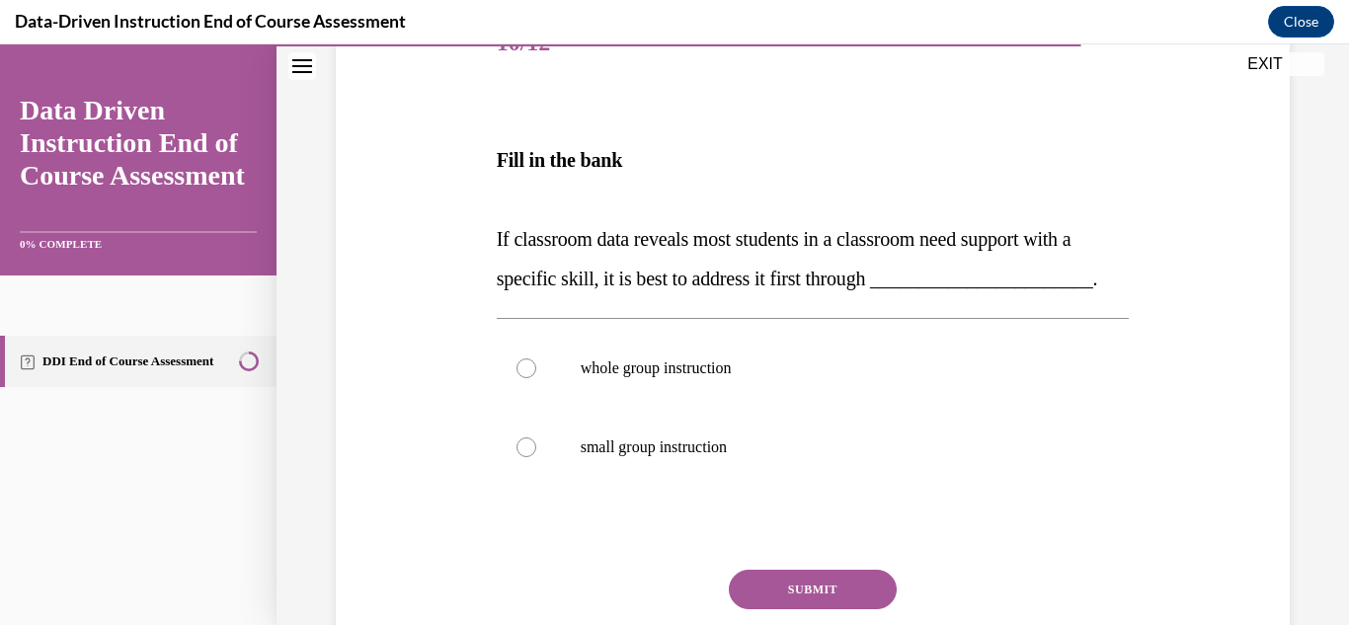
scroll to position [271, 0]
click at [659, 407] on label "whole group instruction" at bounding box center [813, 367] width 633 height 79
click at [536, 377] on input "whole group instruction" at bounding box center [526, 367] width 20 height 20
radio input "true"
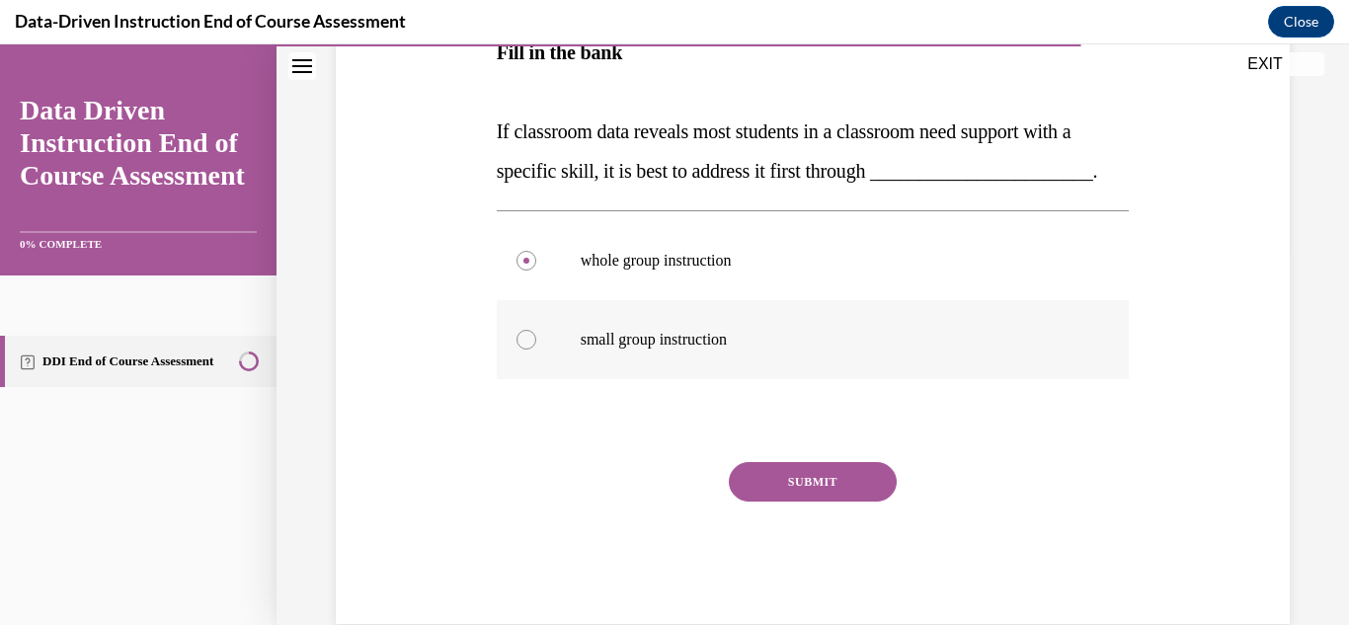
scroll to position [396, 0]
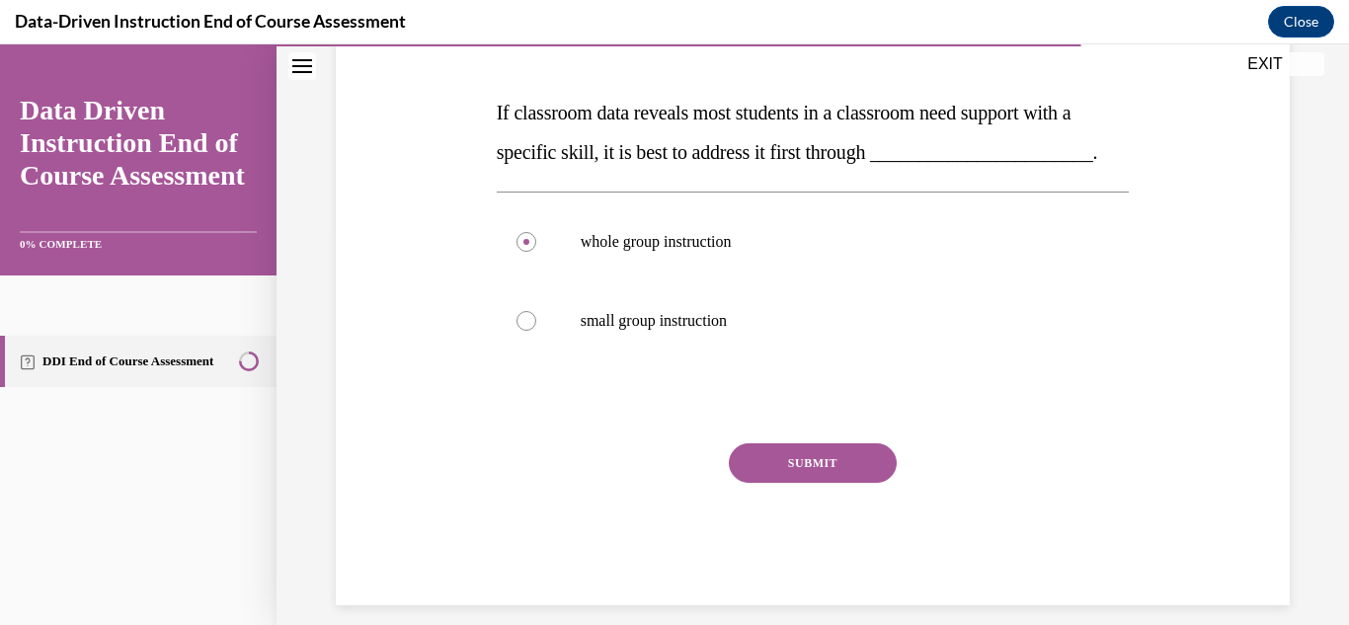
click at [834, 483] on button "SUBMIT" at bounding box center [813, 463] width 168 height 40
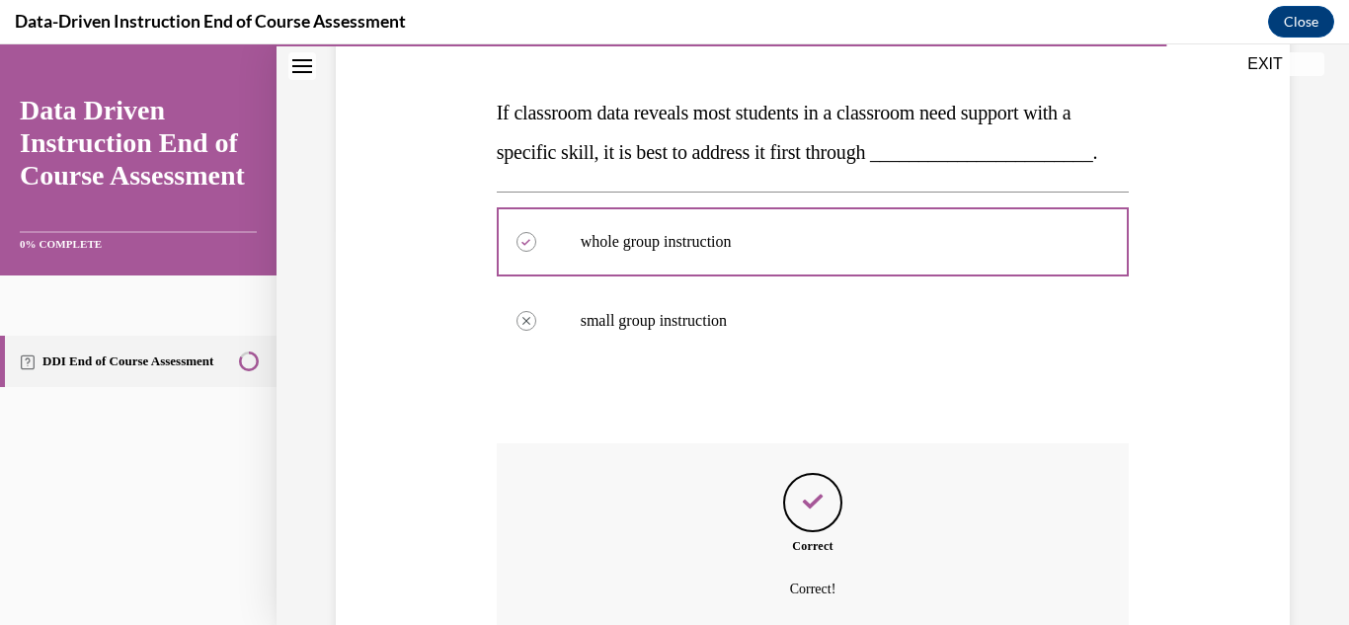
scroll to position [615, 0]
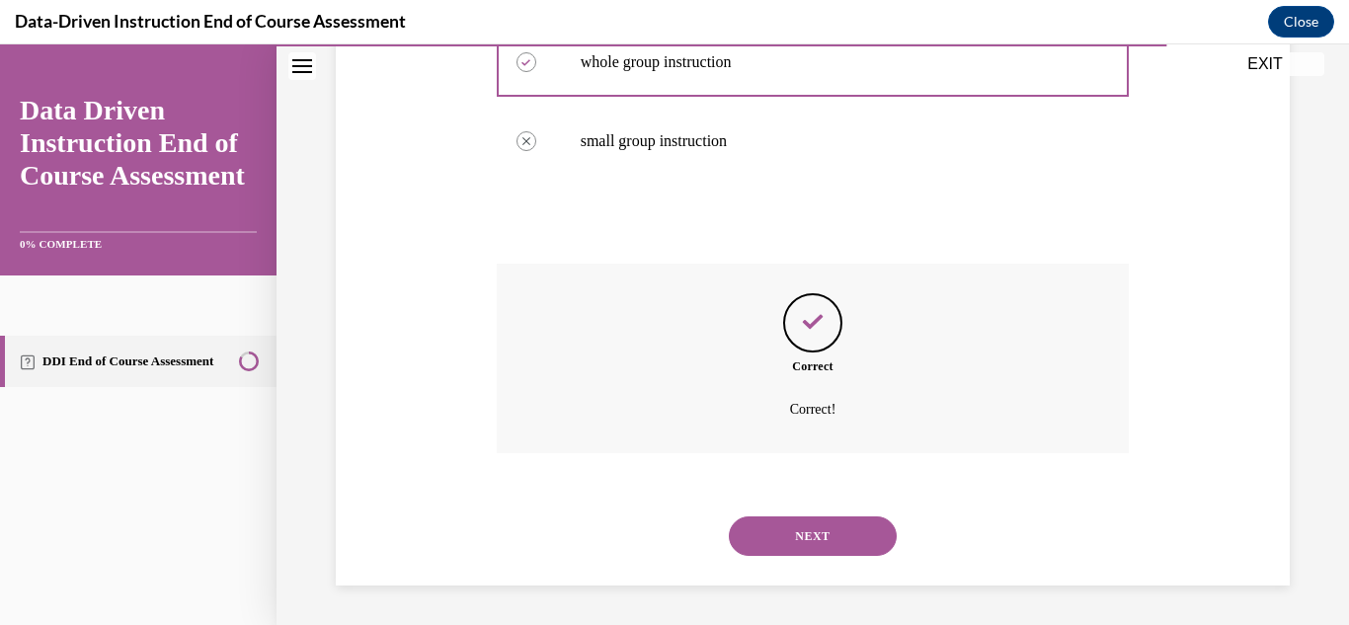
click at [811, 532] on button "NEXT" at bounding box center [813, 536] width 168 height 40
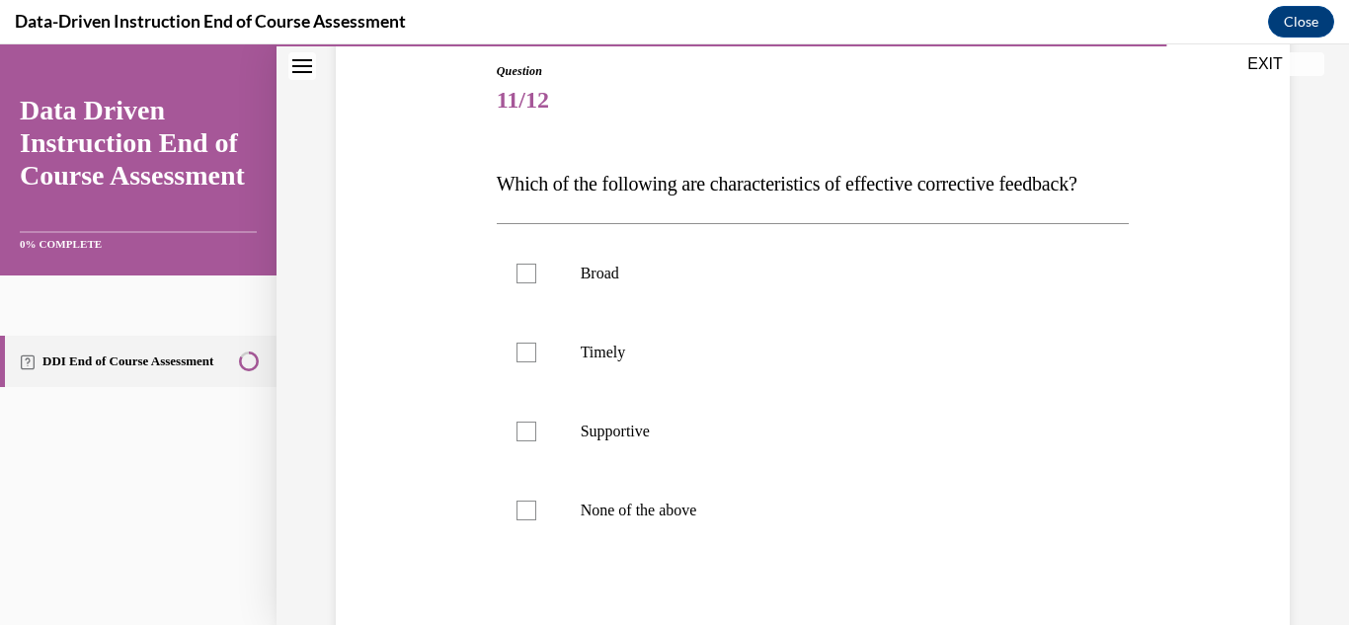
scroll to position [213, 0]
click at [529, 361] on div at bounding box center [526, 352] width 20 height 20
click at [529, 361] on input "Timely" at bounding box center [526, 352] width 20 height 20
checkbox input "true"
click at [520, 440] on div at bounding box center [526, 431] width 20 height 20
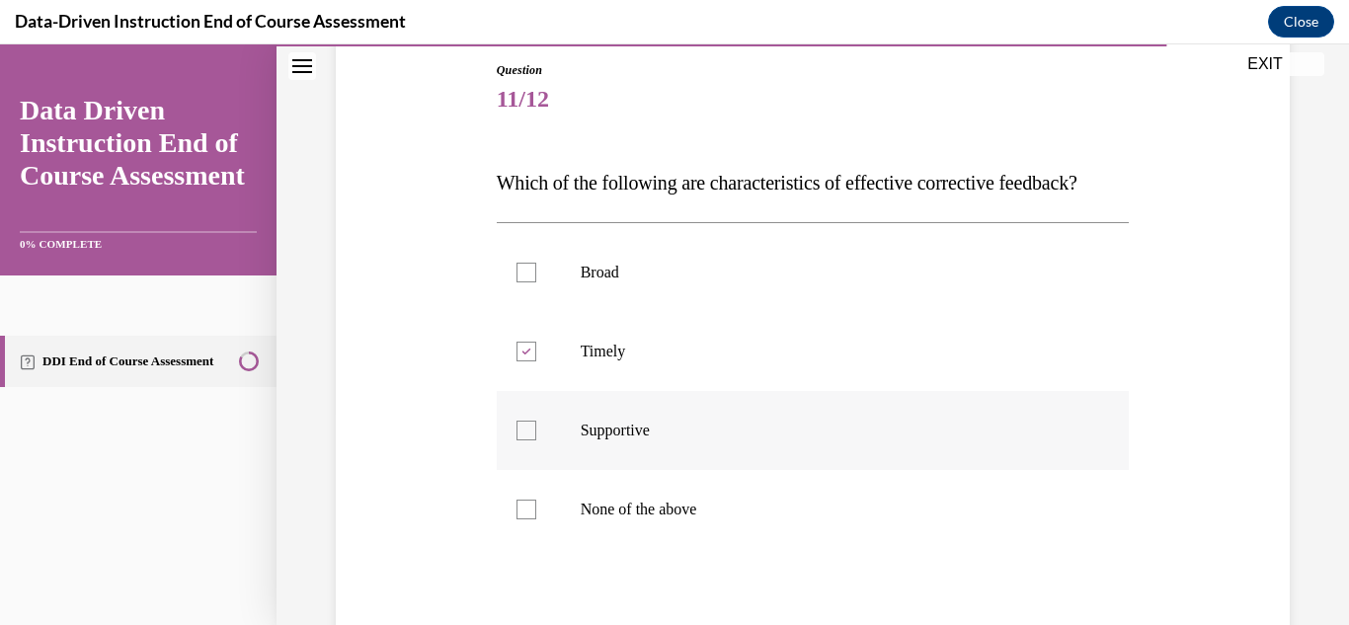
click at [520, 440] on input "Supportive" at bounding box center [526, 431] width 20 height 20
checkbox input "true"
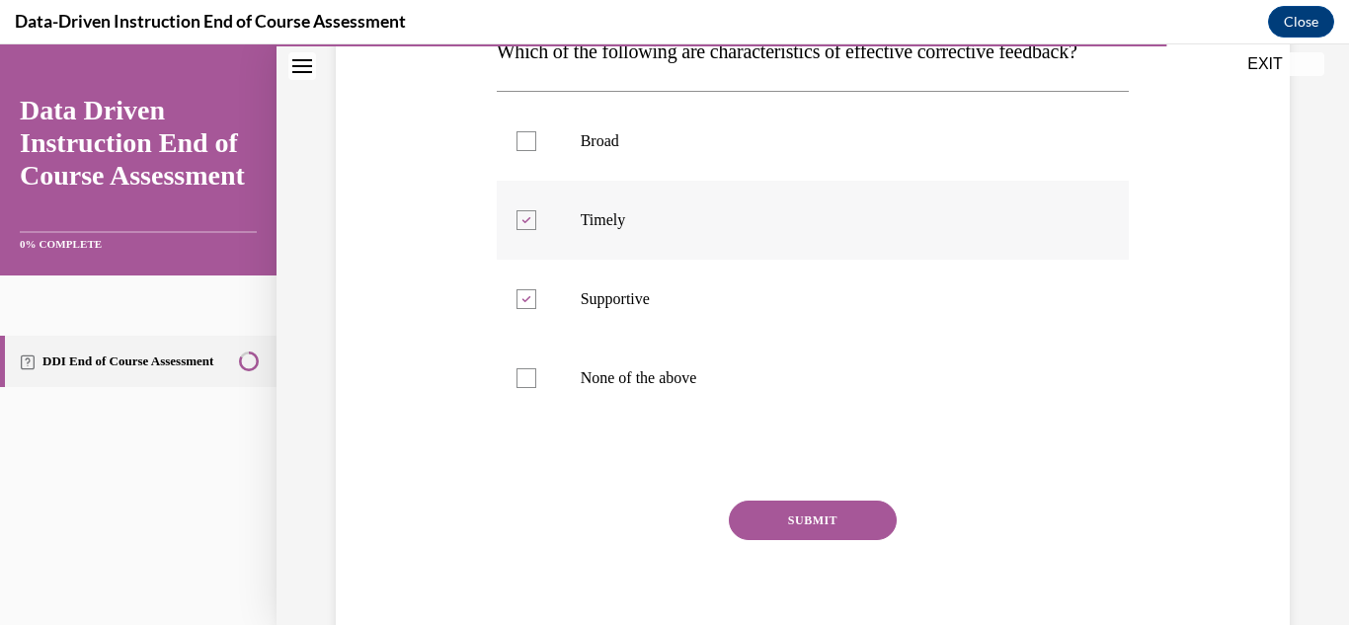
scroll to position [402, 0]
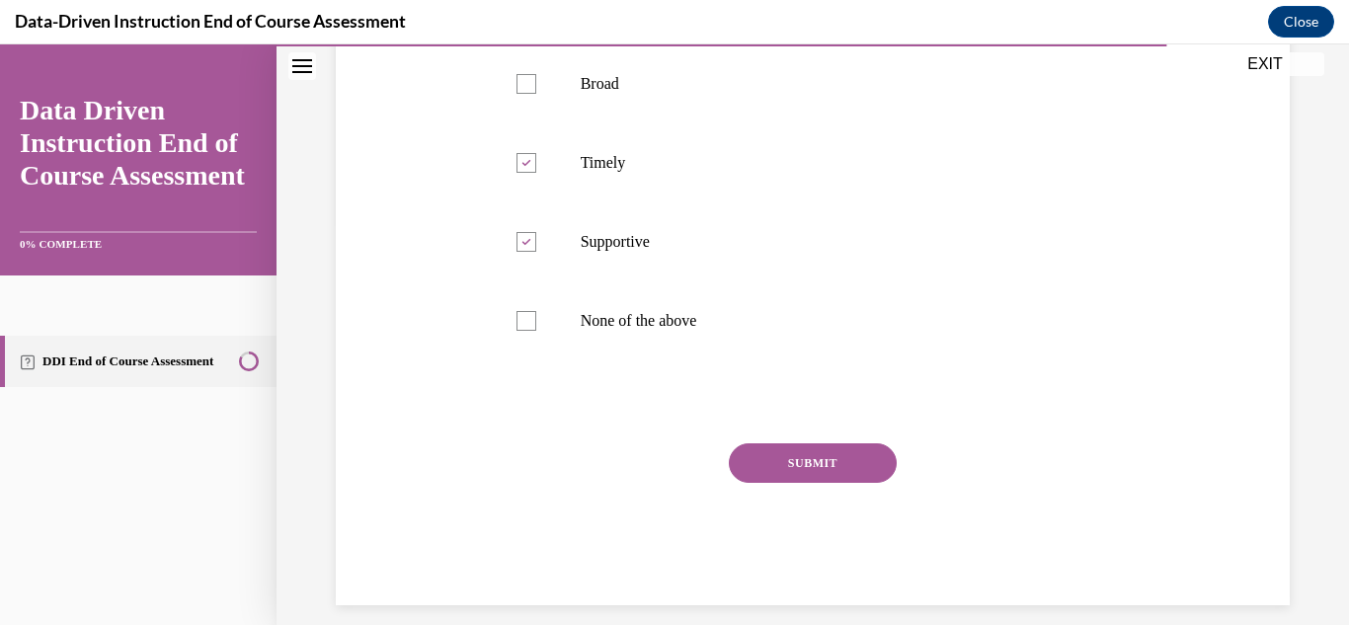
click at [773, 483] on button "SUBMIT" at bounding box center [813, 463] width 168 height 40
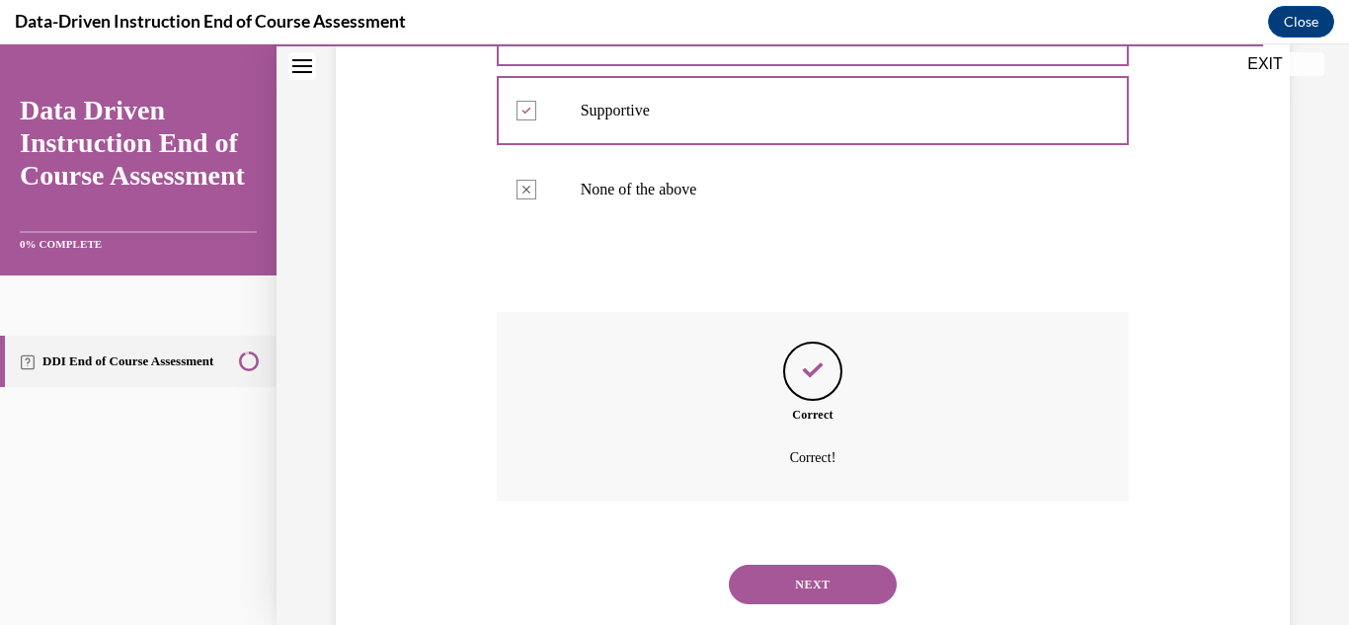
scroll to position [621, 0]
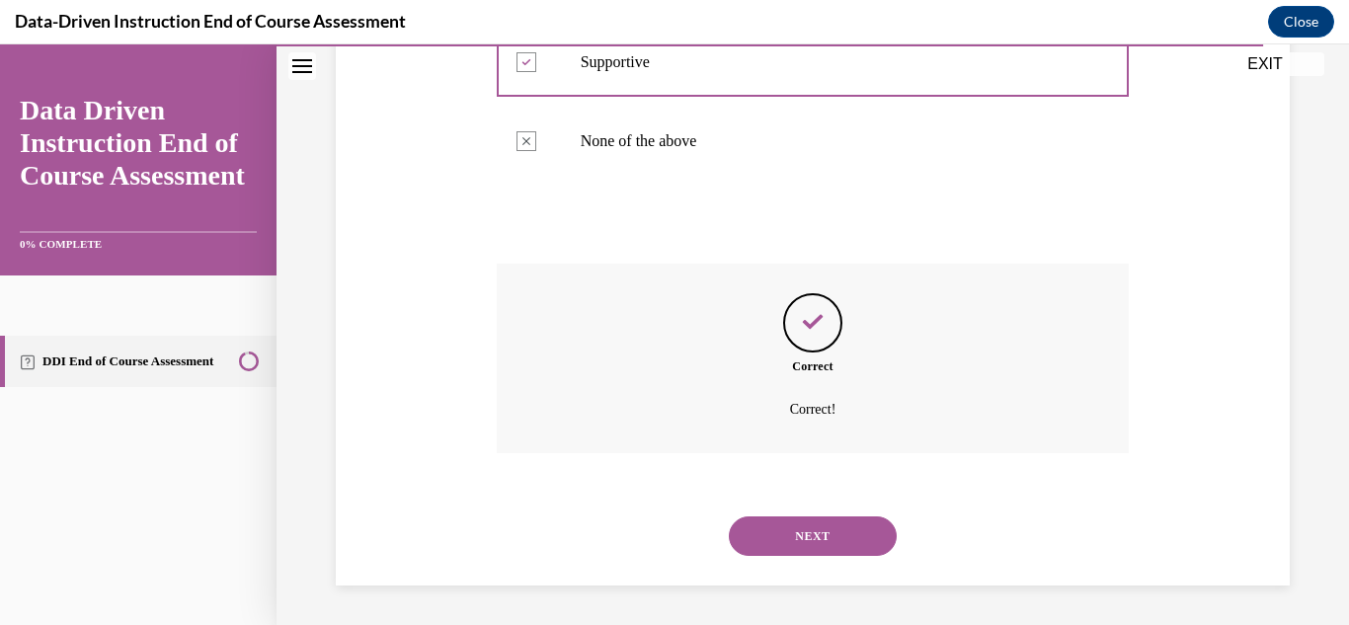
click at [799, 534] on button "NEXT" at bounding box center [813, 536] width 168 height 40
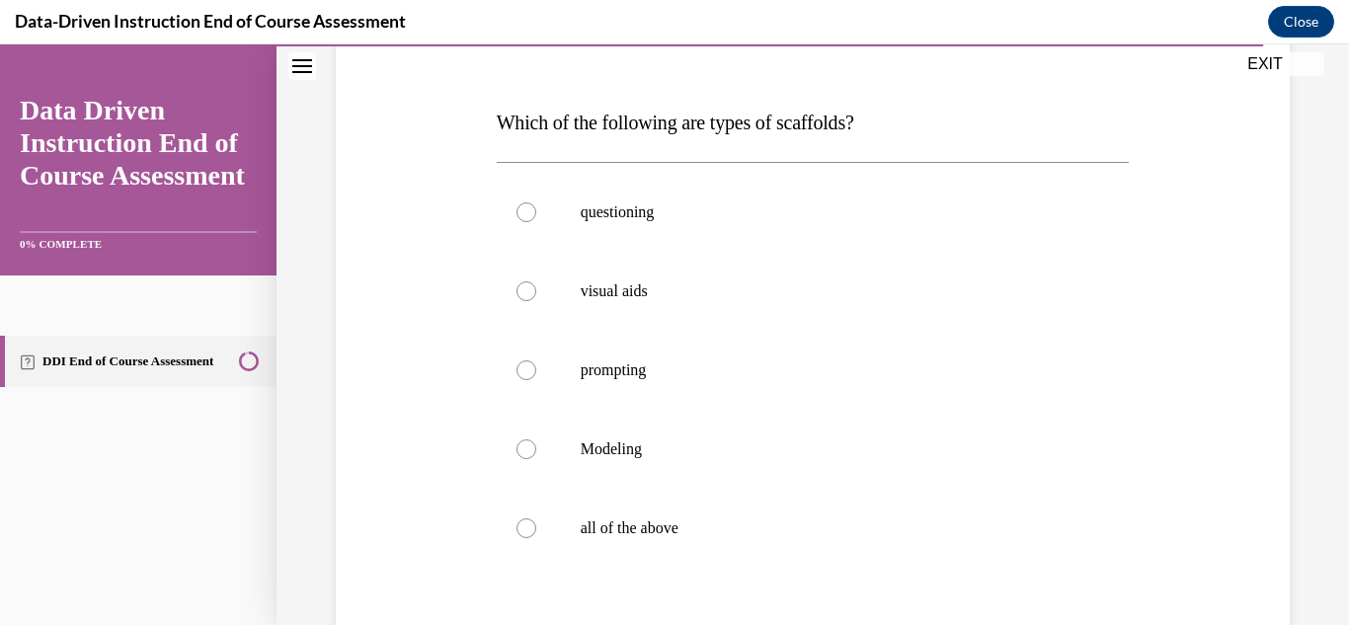
scroll to position [275, 0]
drag, startPoint x: 799, startPoint y: 534, endPoint x: 739, endPoint y: 538, distance: 60.4
click at [739, 538] on label "all of the above" at bounding box center [813, 527] width 633 height 79
click at [536, 537] on input "all of the above" at bounding box center [526, 527] width 20 height 20
radio input "true"
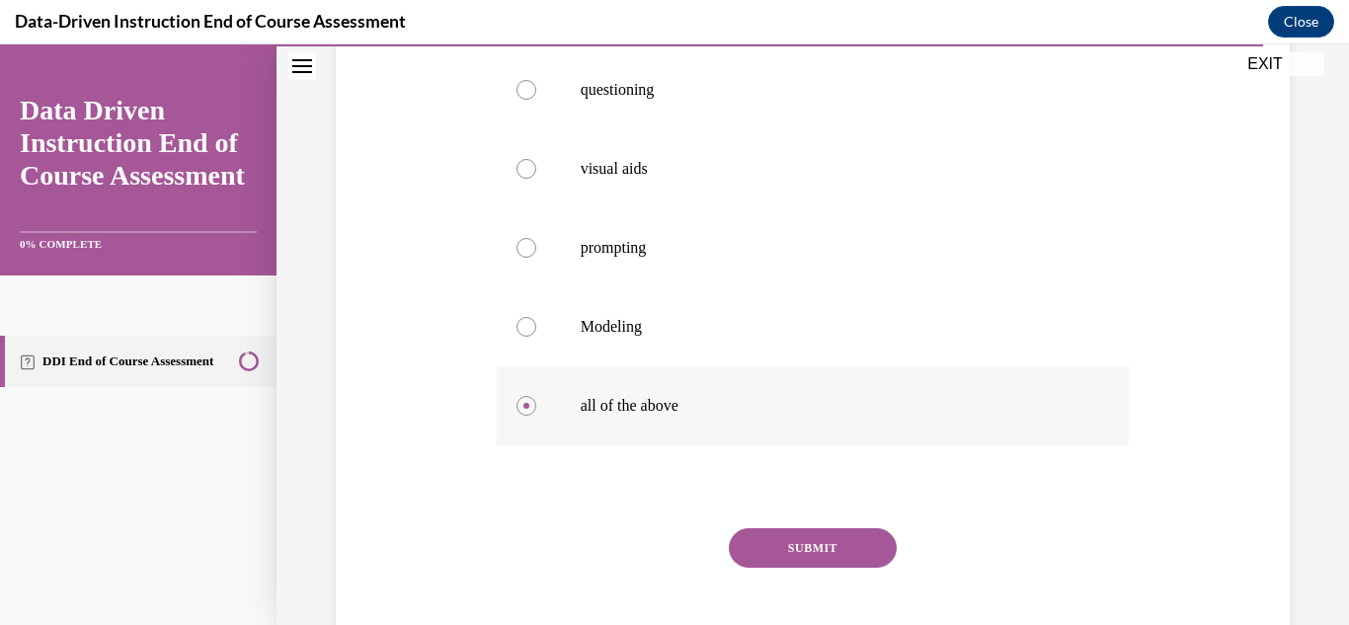
scroll to position [414, 0]
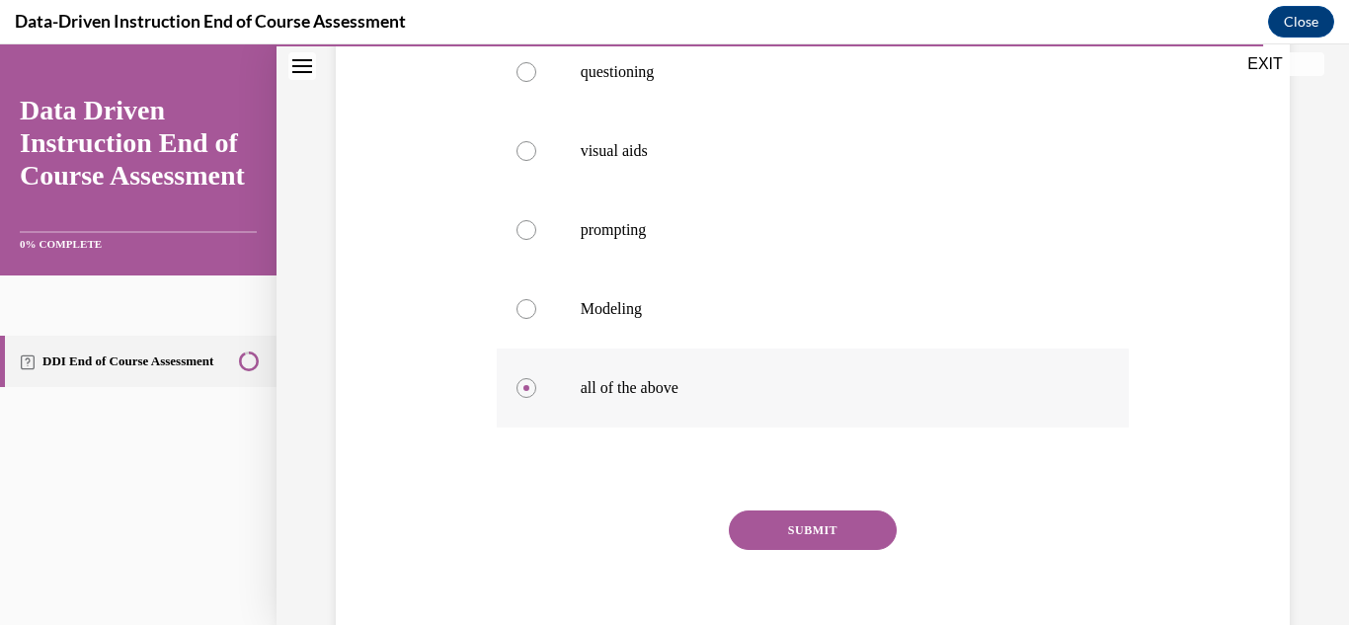
click at [739, 538] on button "SUBMIT" at bounding box center [813, 531] width 168 height 40
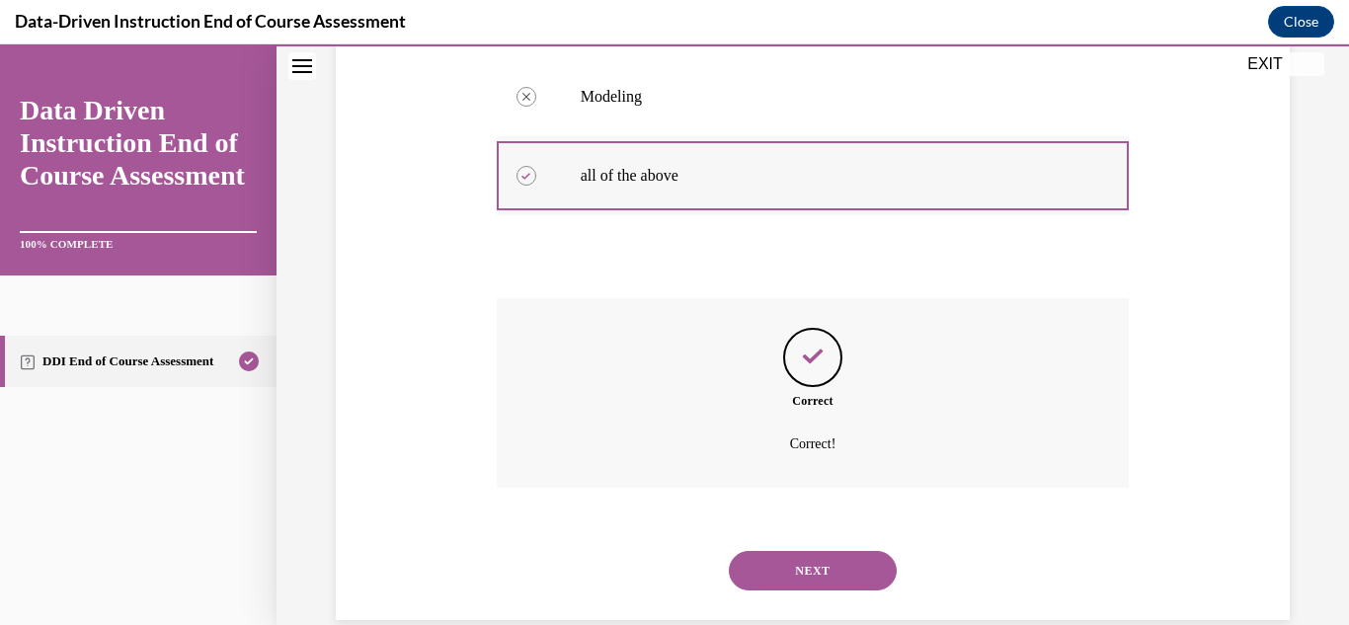
scroll to position [661, 0]
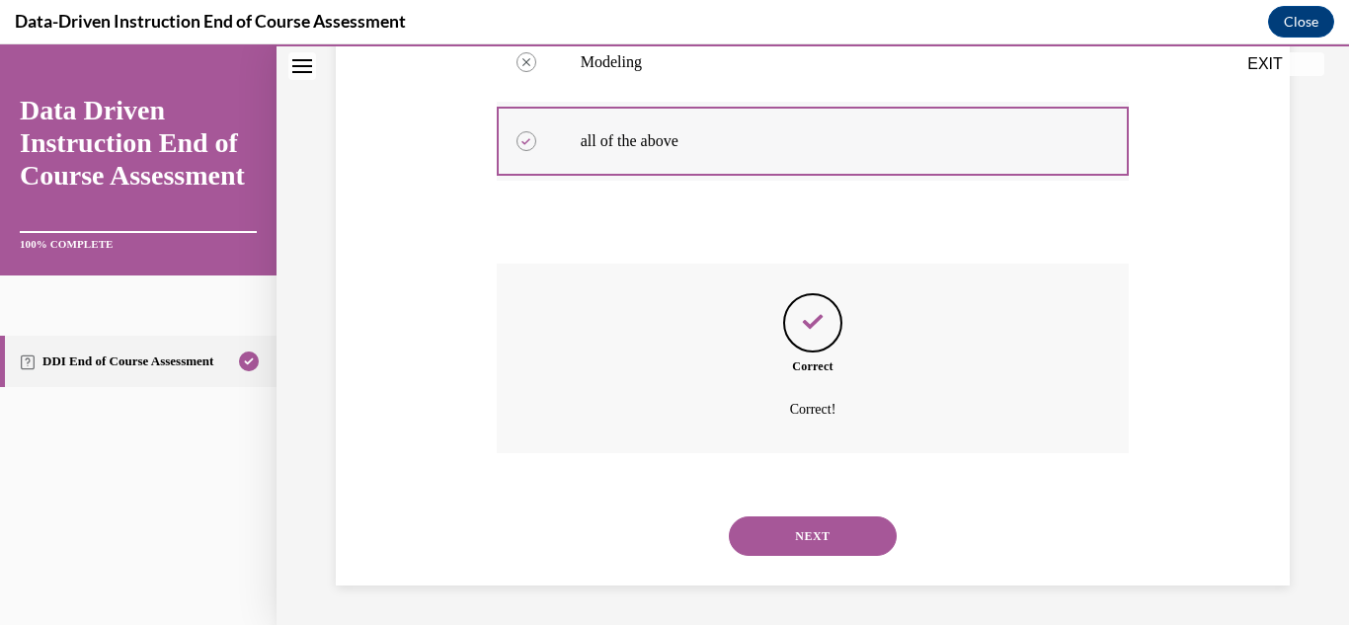
click at [739, 538] on button "NEXT" at bounding box center [813, 536] width 168 height 40
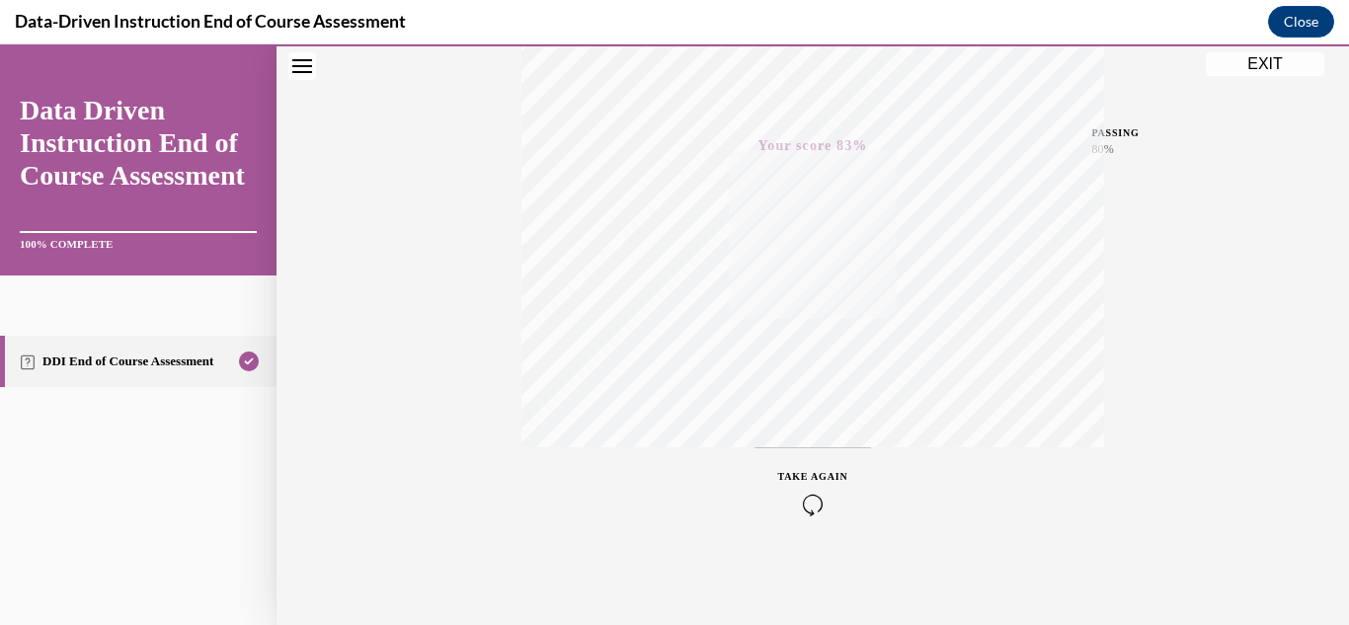
scroll to position [0, 0]
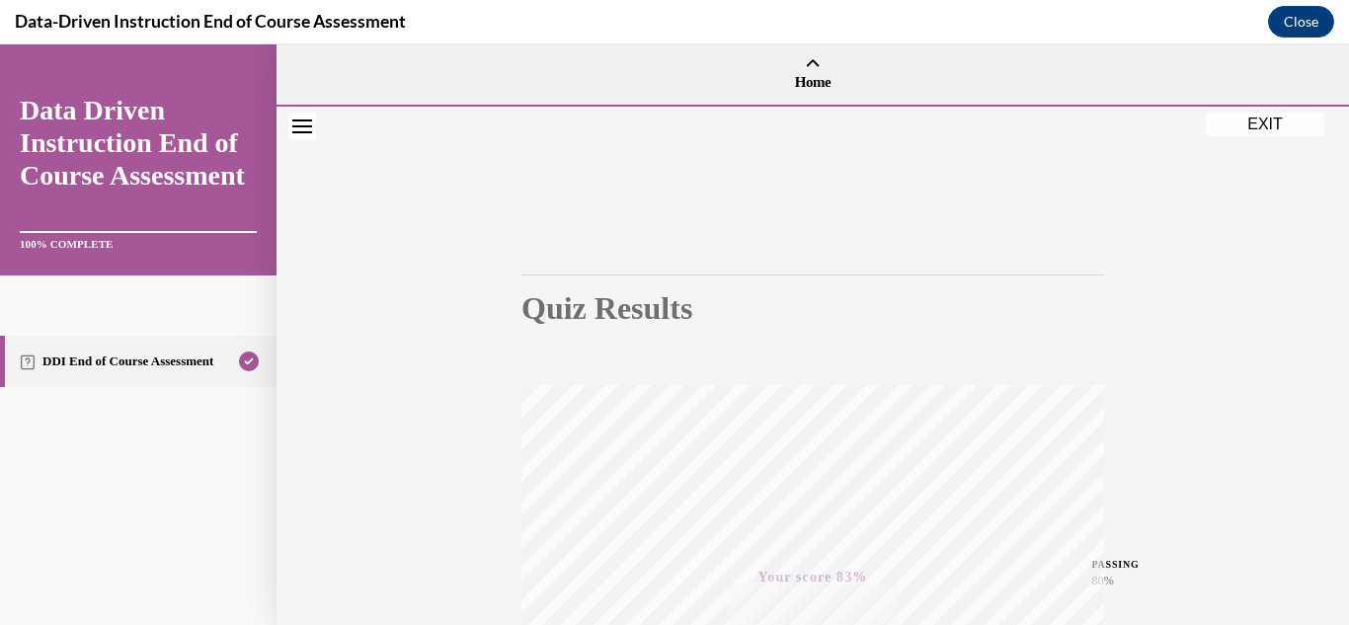
click at [1292, 122] on button "EXIT" at bounding box center [1265, 125] width 119 height 24
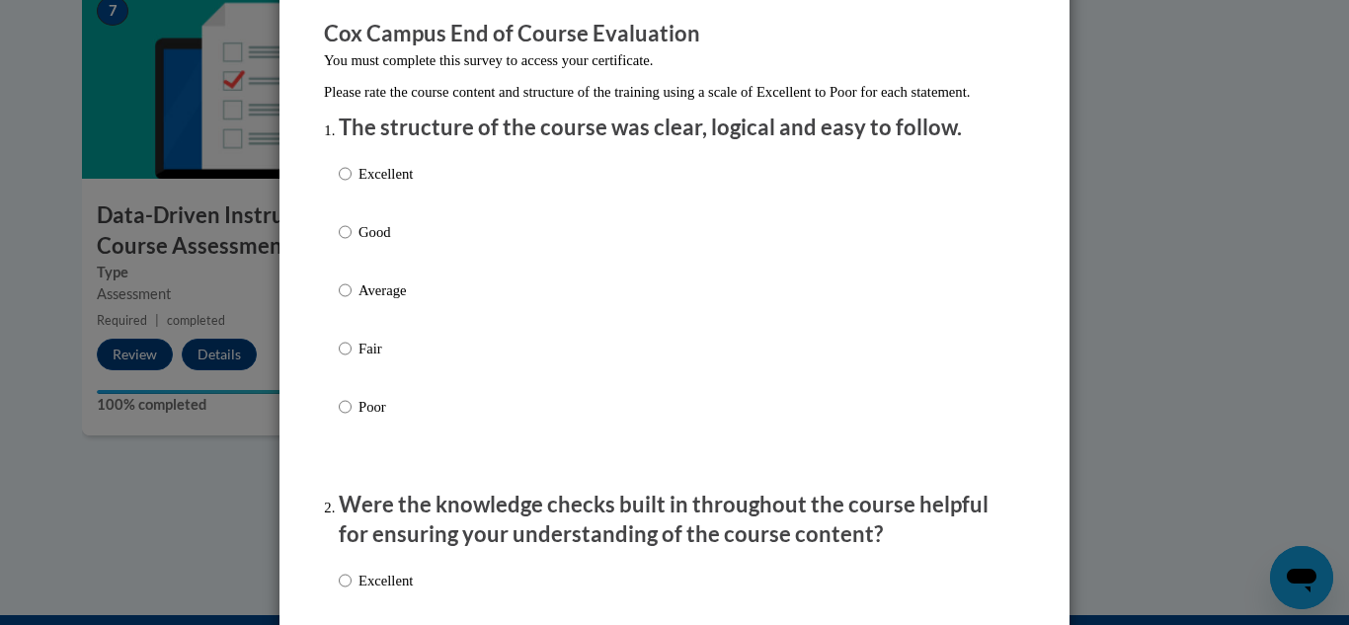
scroll to position [164, 0]
click at [340, 242] on input "Good" at bounding box center [345, 231] width 13 height 22
radio input "true"
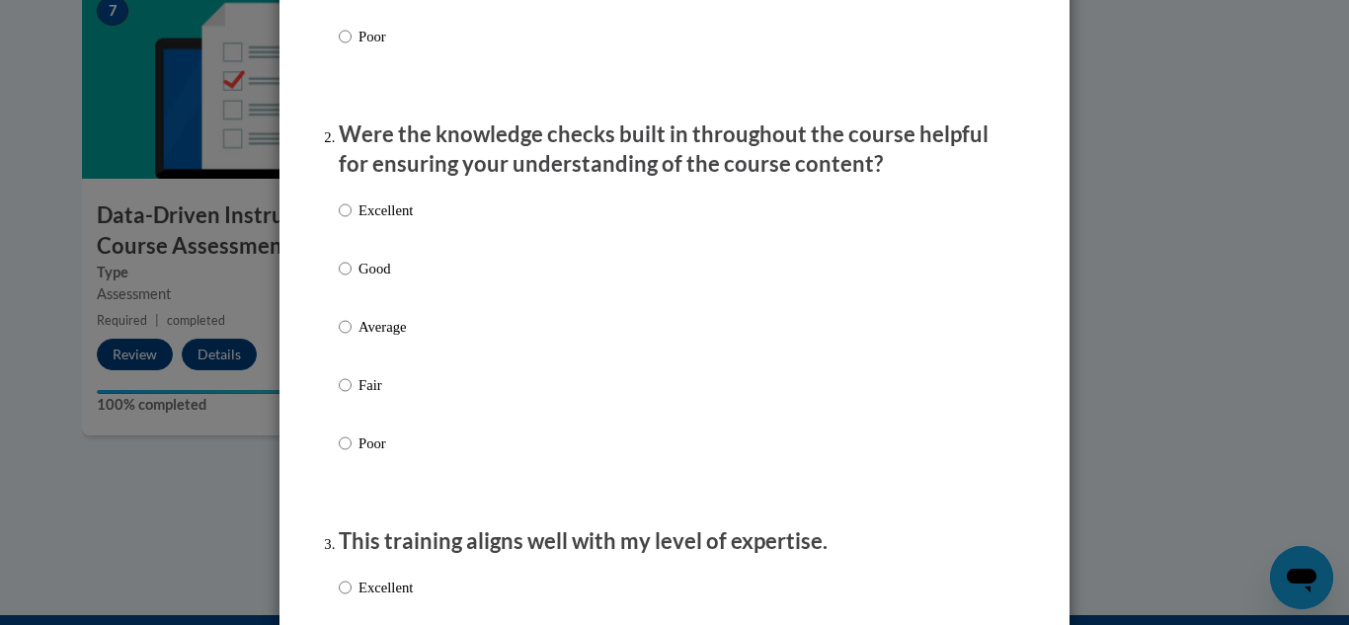
scroll to position [534, 0]
click at [350, 354] on label "Average" at bounding box center [376, 341] width 74 height 53
click at [350, 337] on input "Average" at bounding box center [345, 326] width 13 height 22
radio input "true"
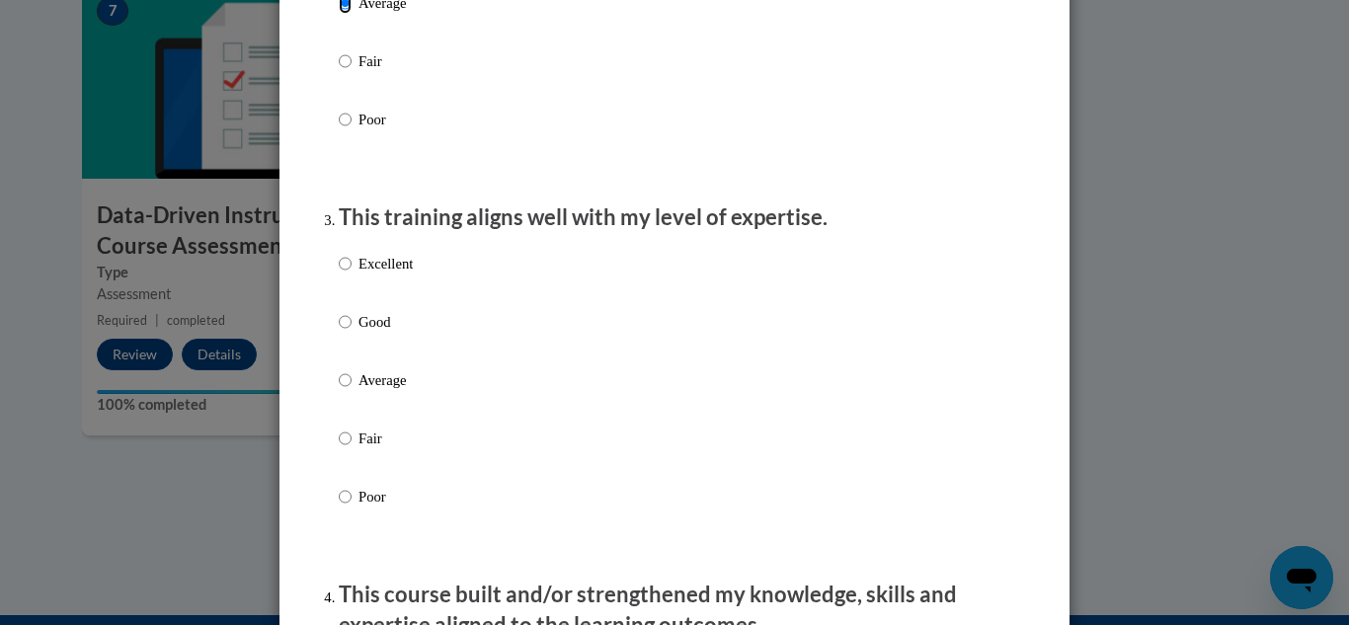
scroll to position [858, 0]
click at [339, 412] on label "Average" at bounding box center [376, 394] width 74 height 53
click at [339, 390] on input "Average" at bounding box center [345, 379] width 13 height 22
radio input "true"
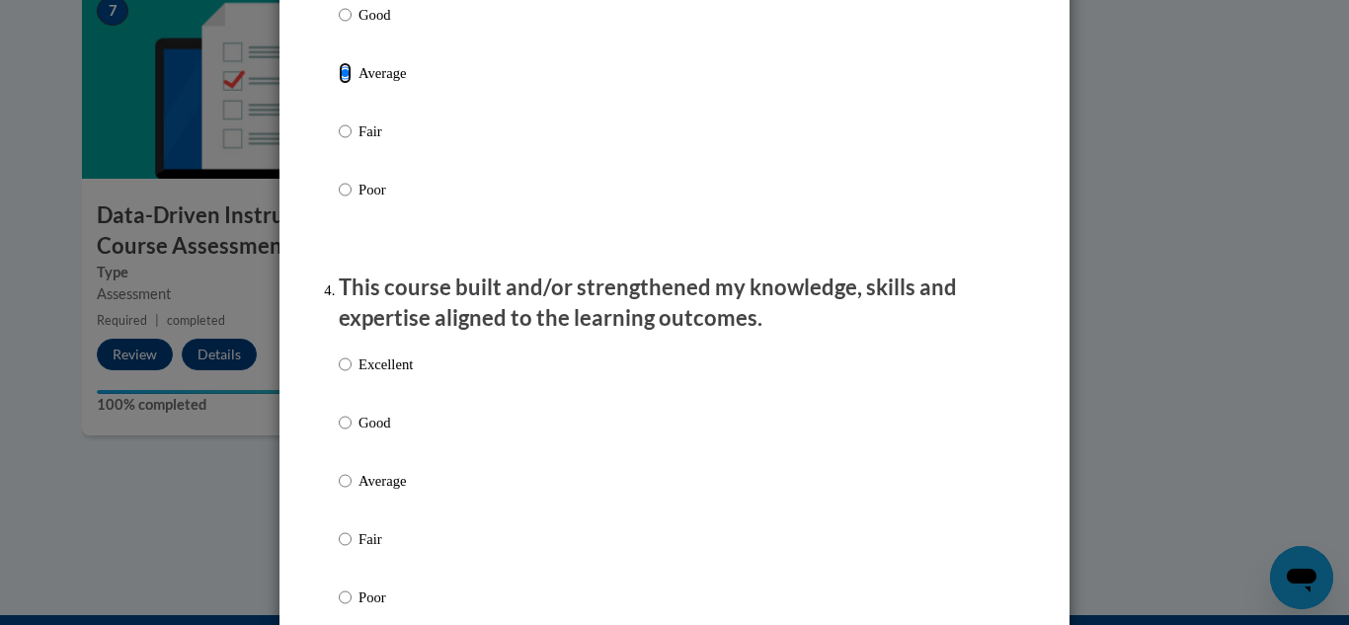
scroll to position [1165, 0]
click at [358, 549] on p "Fair" at bounding box center [385, 538] width 54 height 22
click at [352, 549] on input "Fair" at bounding box center [345, 538] width 13 height 22
radio input "true"
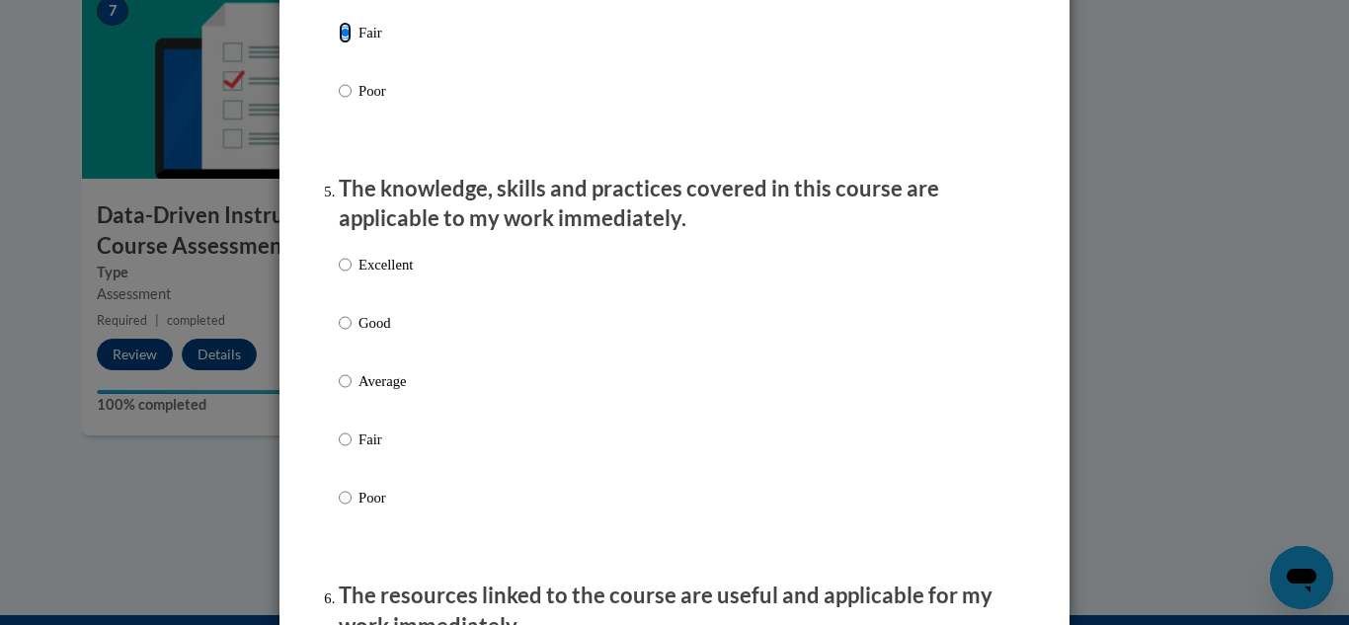
scroll to position [1670, 0]
click at [340, 510] on input "Poor" at bounding box center [345, 499] width 13 height 22
radio input "true"
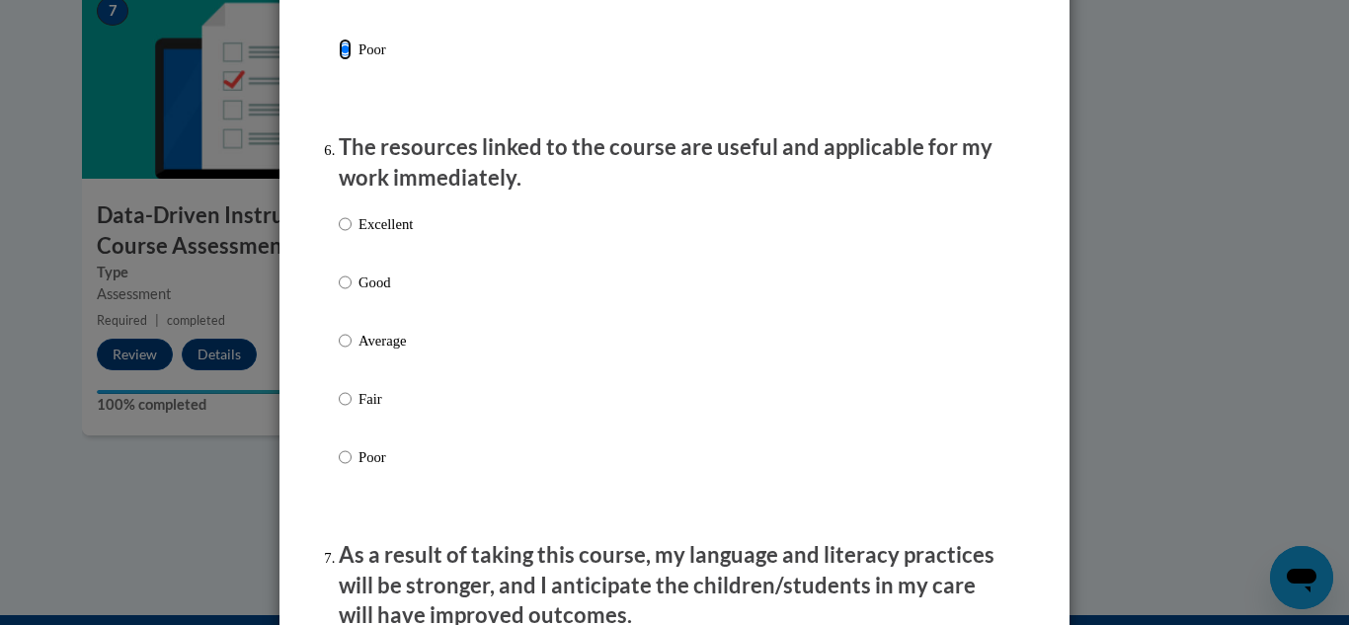
scroll to position [2119, 0]
click at [330, 456] on ol "The structure of the course was clear, logical and easy to follow. Excellent Go…" at bounding box center [674, 33] width 701 height 3754
click at [360, 487] on label "Poor" at bounding box center [376, 472] width 74 height 53
click at [352, 468] on input "Poor" at bounding box center [345, 457] width 13 height 22
radio input "true"
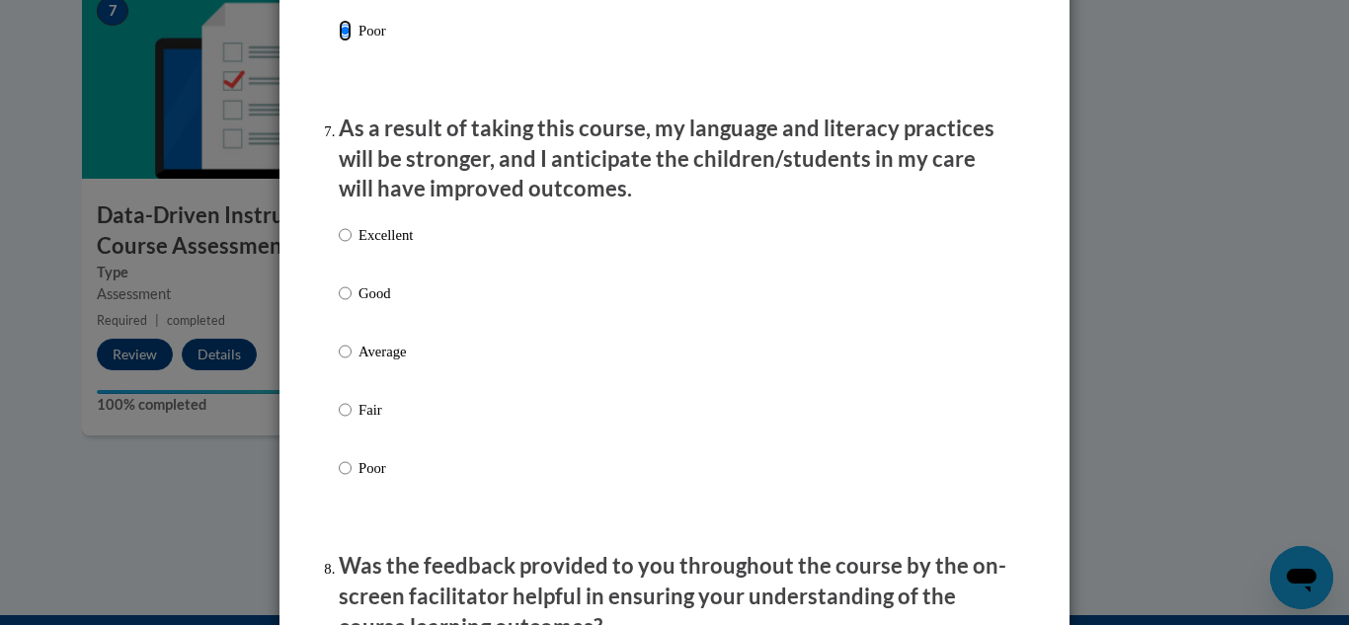
scroll to position [2548, 0]
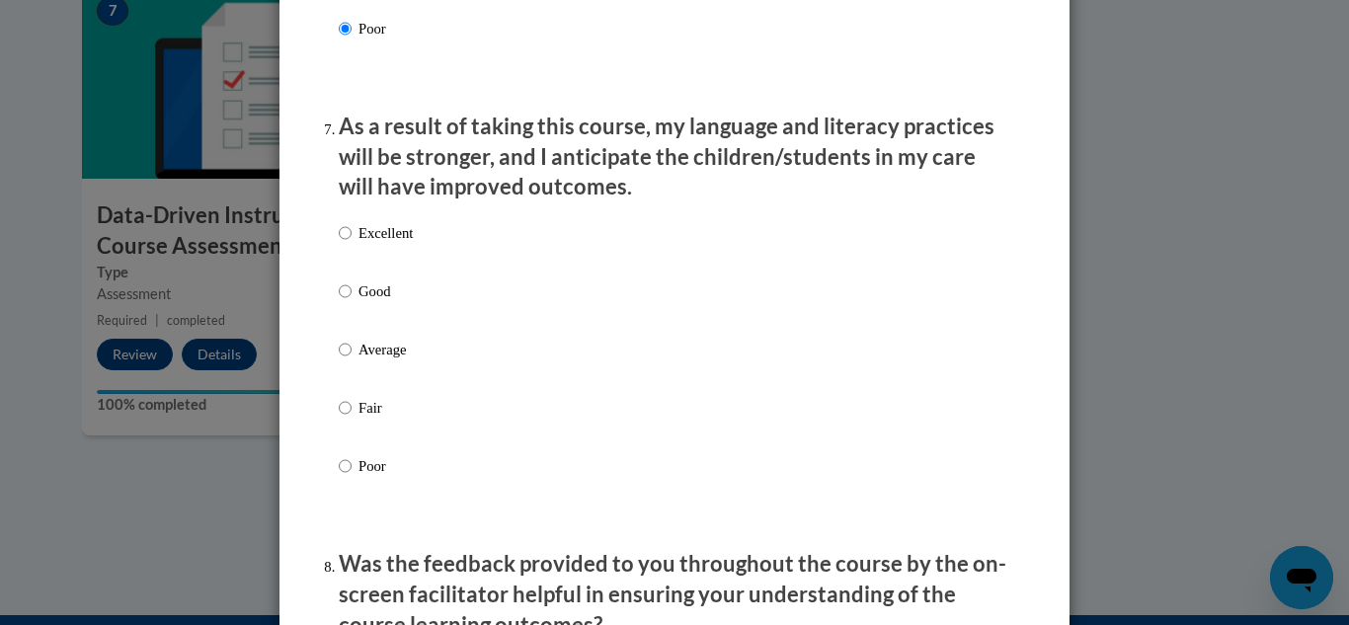
click at [359, 419] on p "Fair" at bounding box center [385, 408] width 54 height 22
click at [352, 419] on input "Fair" at bounding box center [345, 408] width 13 height 22
radio input "true"
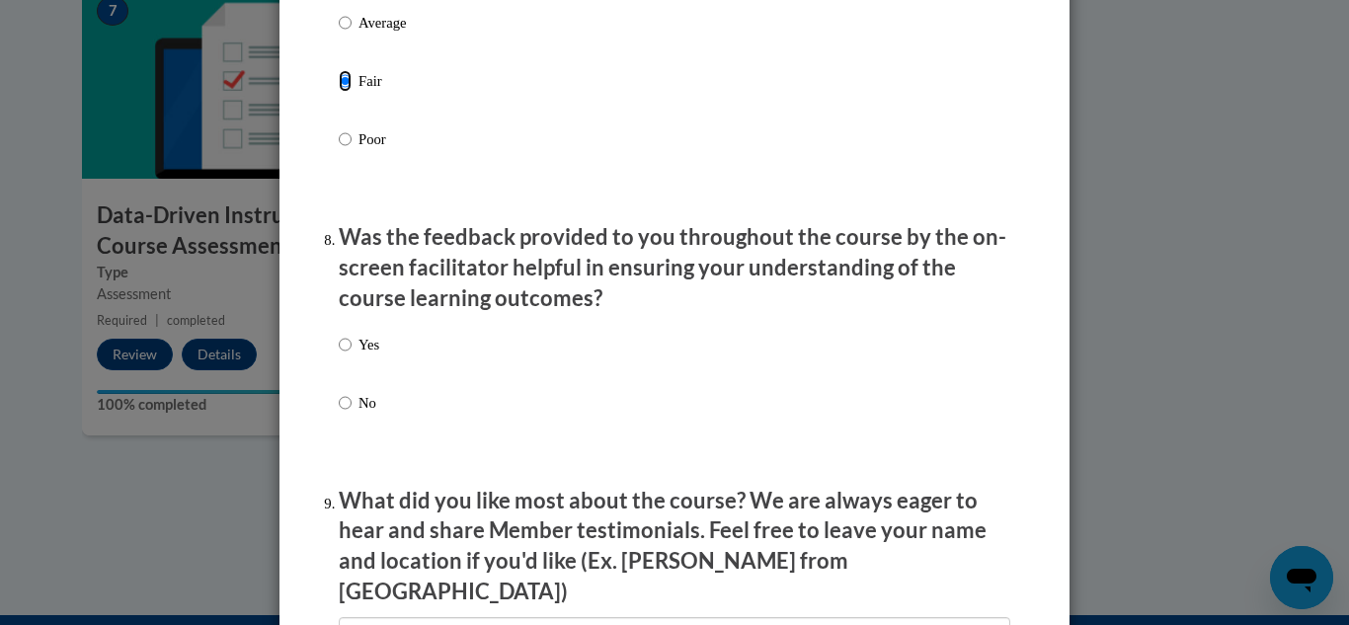
scroll to position [2876, 0]
click at [342, 355] on input "Yes" at bounding box center [345, 344] width 13 height 22
radio input "true"
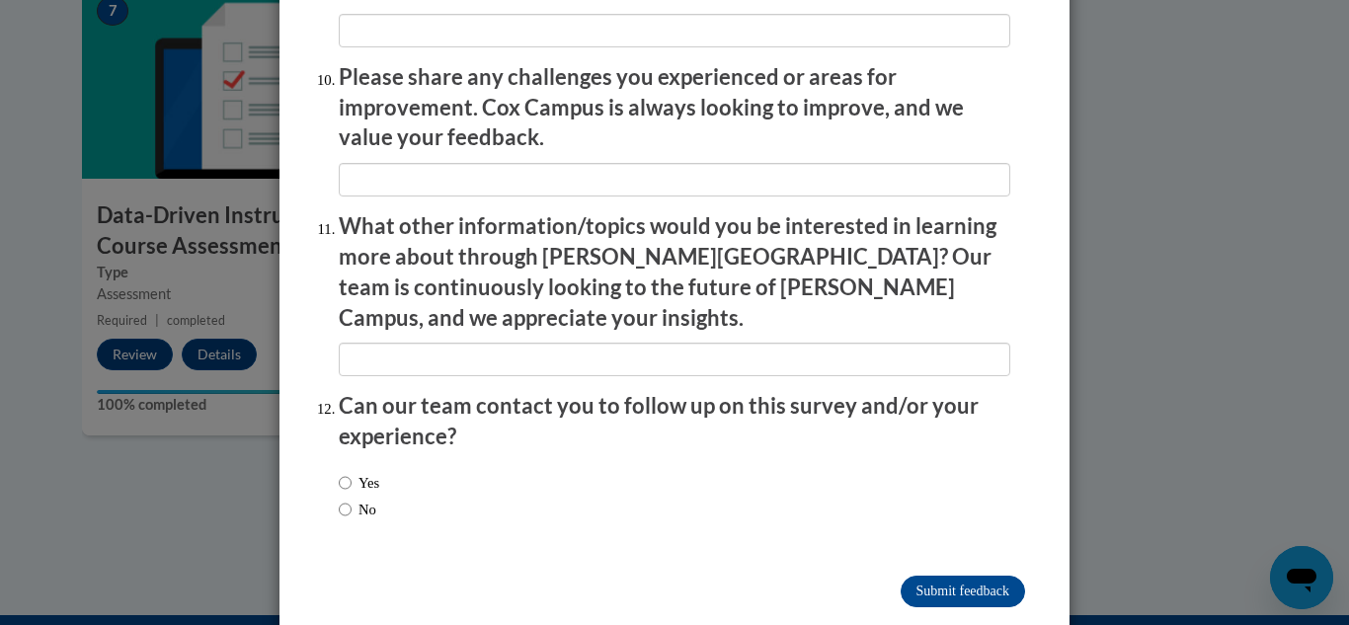
scroll to position [3477, 0]
click at [339, 500] on input "No" at bounding box center [345, 511] width 13 height 22
radio input "true"
click at [946, 577] on input "Submit feedback" at bounding box center [963, 593] width 124 height 32
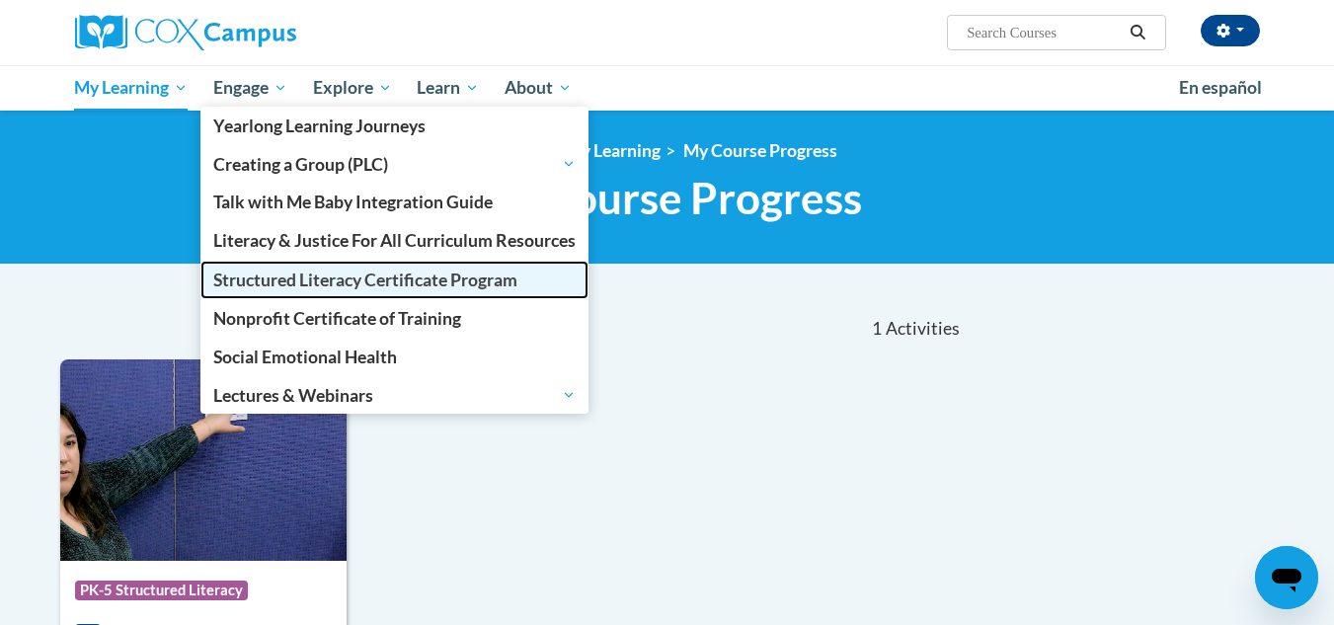
click at [377, 274] on span "Structured Literacy Certificate Program" at bounding box center [365, 280] width 304 height 21
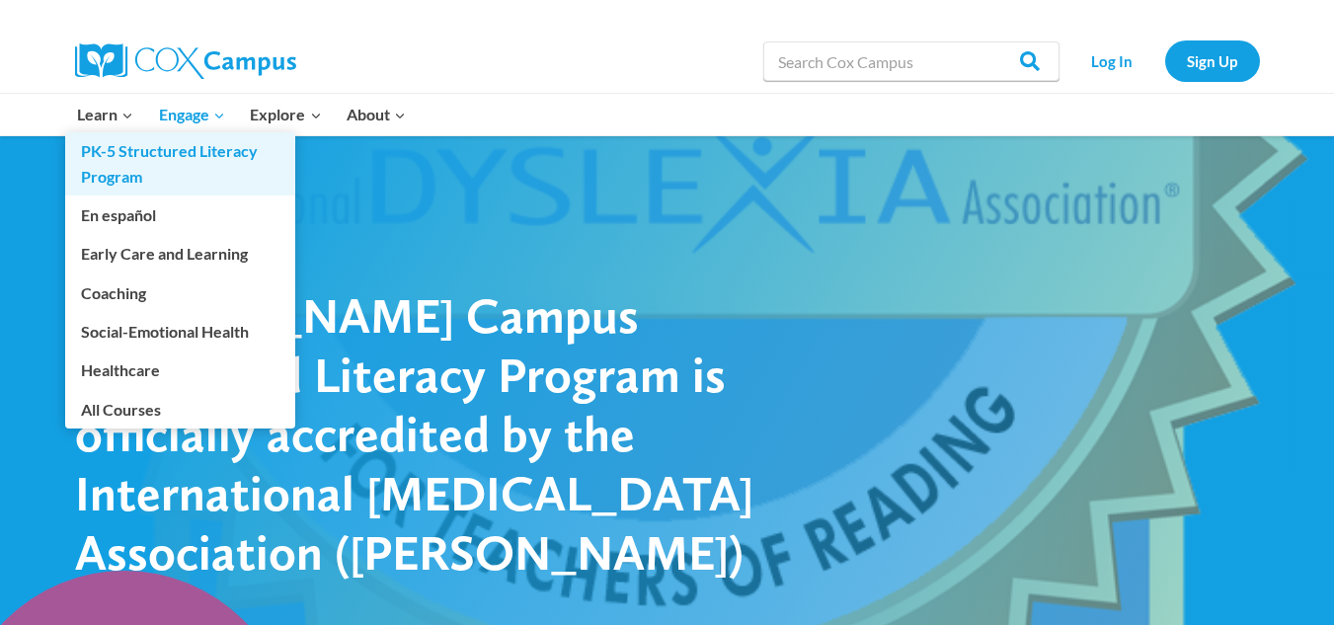
click at [112, 151] on link "PK-5 Structured Literacy Program" at bounding box center [180, 163] width 230 height 63
